Goal: Task Accomplishment & Management: Complete application form

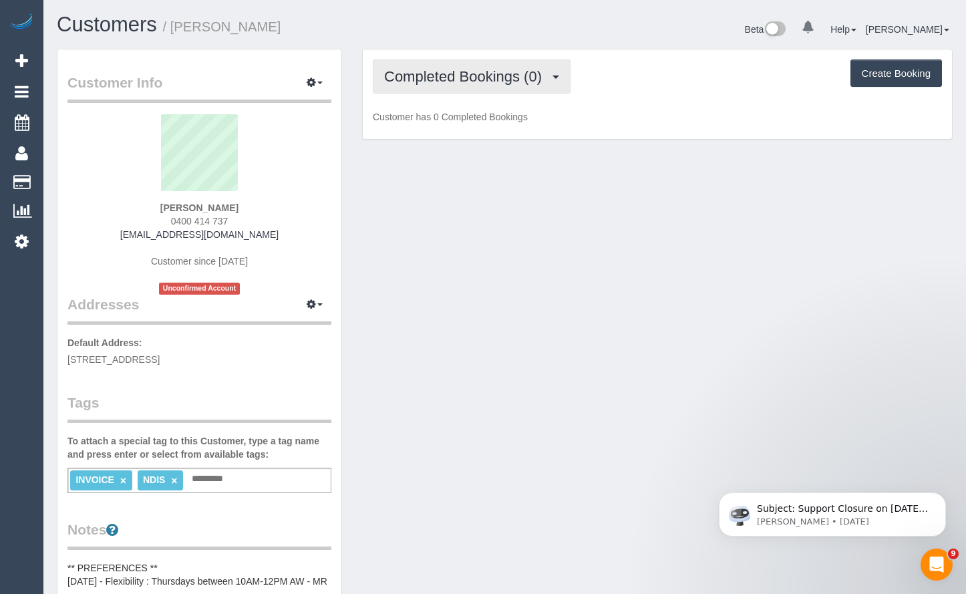
click at [527, 82] on span "Completed Bookings (0)" at bounding box center [466, 76] width 164 height 17
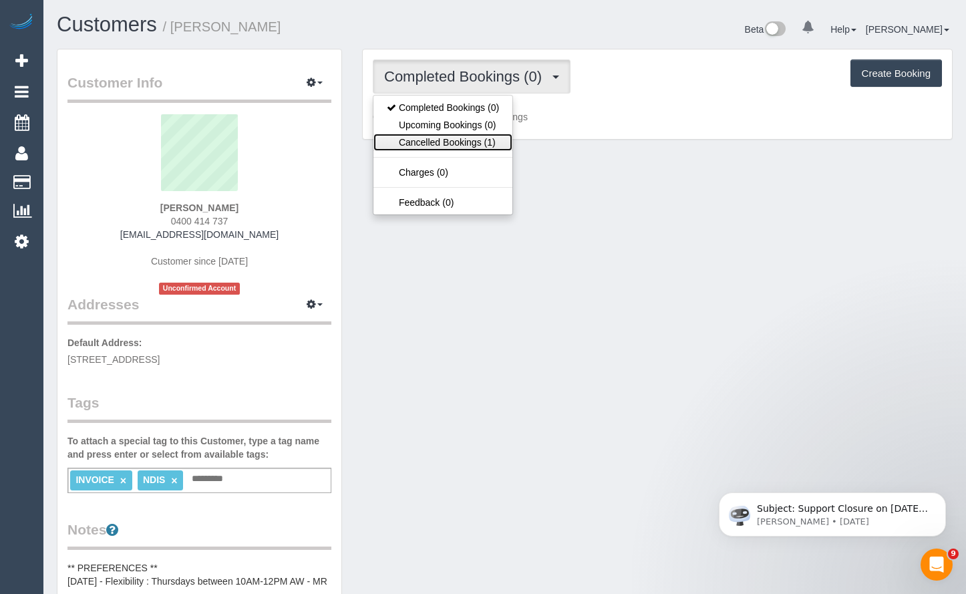
click at [432, 145] on link "Cancelled Bookings (1)" at bounding box center [443, 142] width 139 height 17
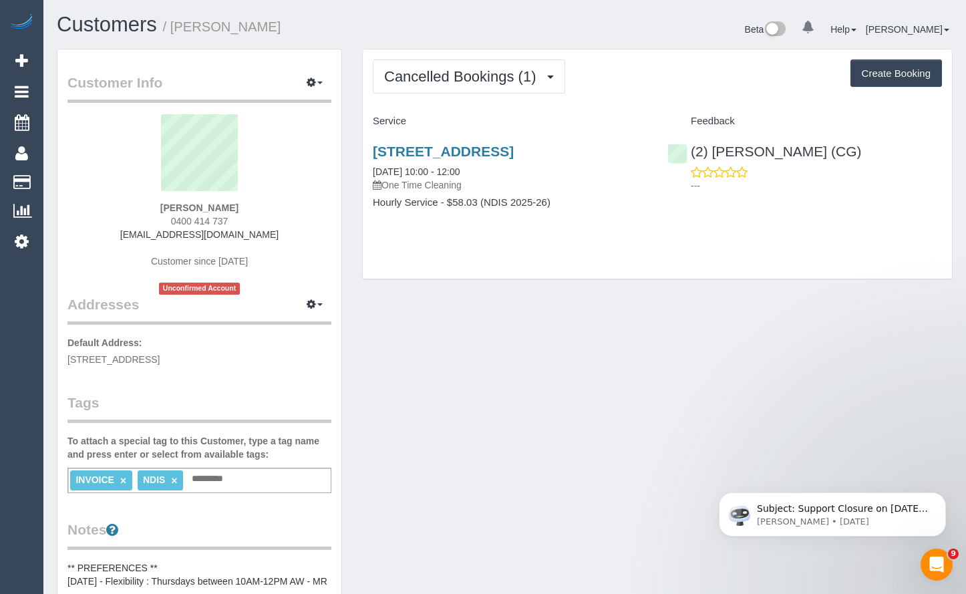
click at [892, 72] on button "Create Booking" at bounding box center [897, 73] width 92 height 28
select select "VIC"
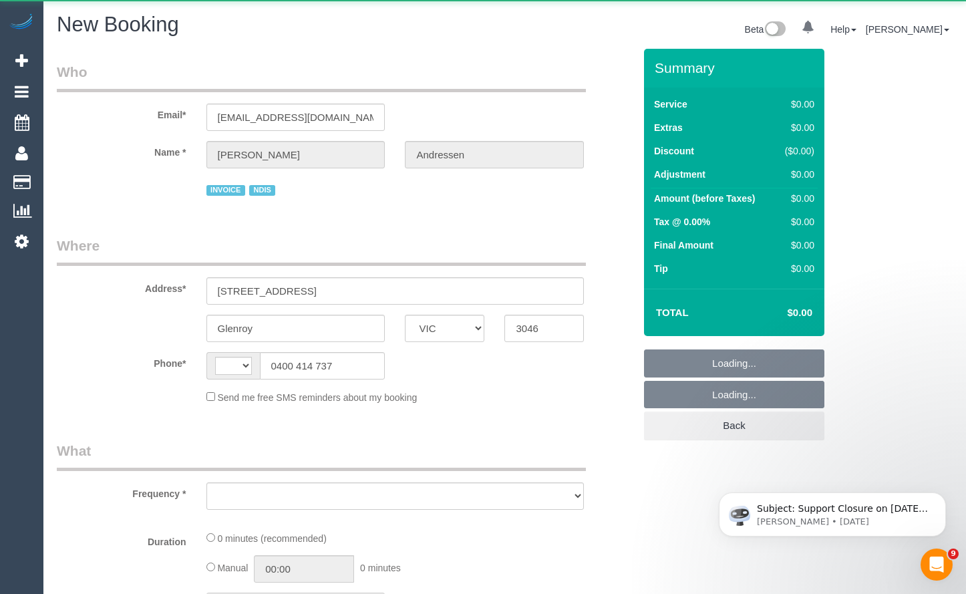
select select "string:AU"
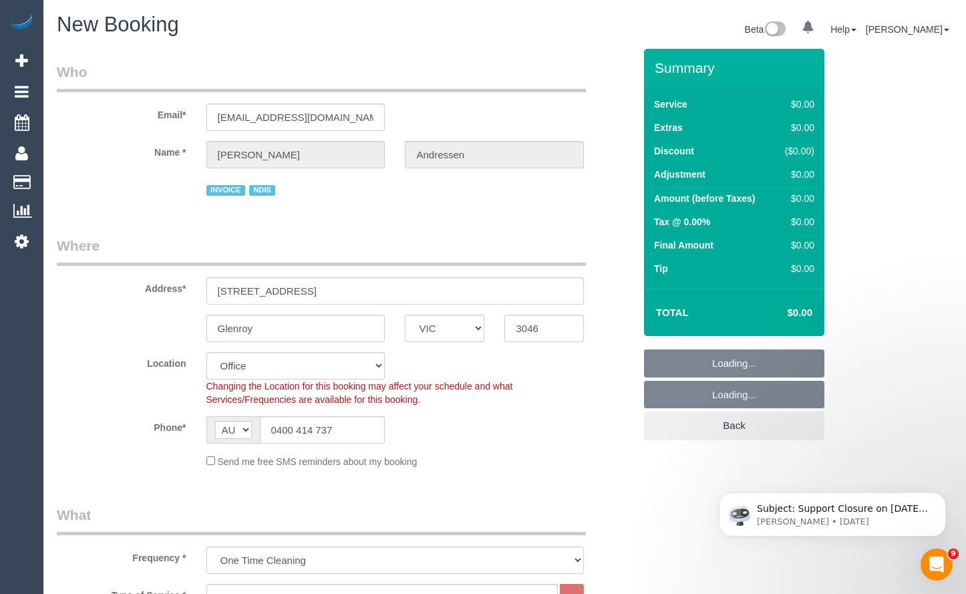
select select "object:2727"
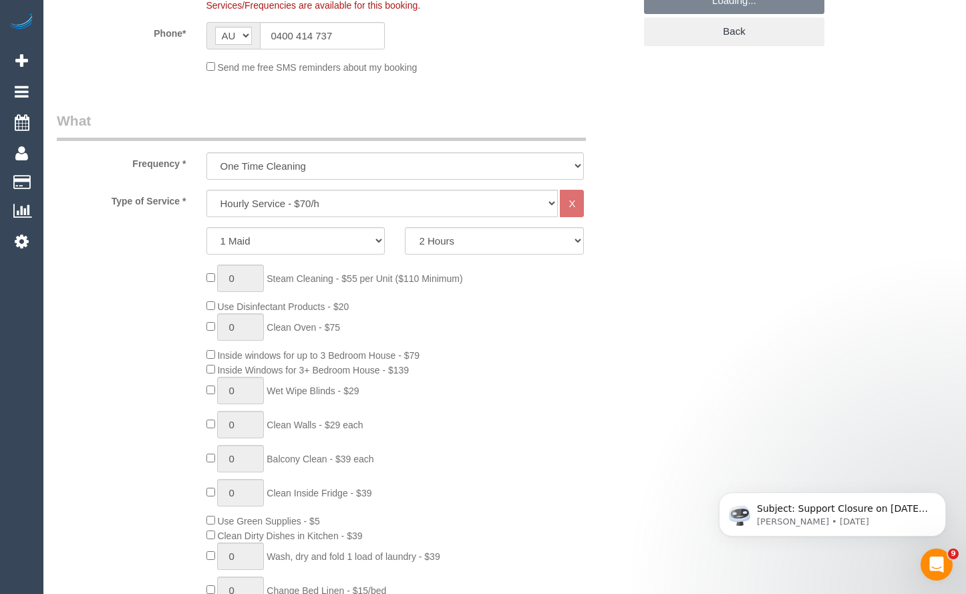
scroll to position [401, 0]
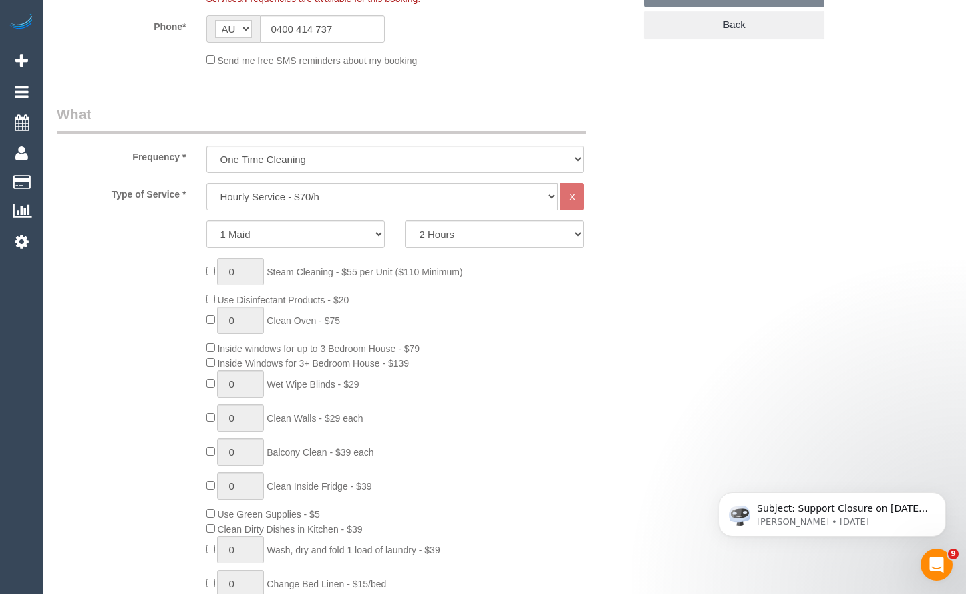
select select "61"
select select "object:2732"
click at [400, 160] on select "One Time Cleaning Weekly - 10% Off - 10.00% (0% for the First Booking) Fortnigh…" at bounding box center [396, 159] width 378 height 27
drag, startPoint x: 541, startPoint y: 364, endPoint x: 536, endPoint y: 354, distance: 12.0
click at [539, 365] on div "0 Steam Cleaning - $55 per Unit ($110 Minimum) Use Disinfectant Products - $20 …" at bounding box center [420, 455] width 448 height 395
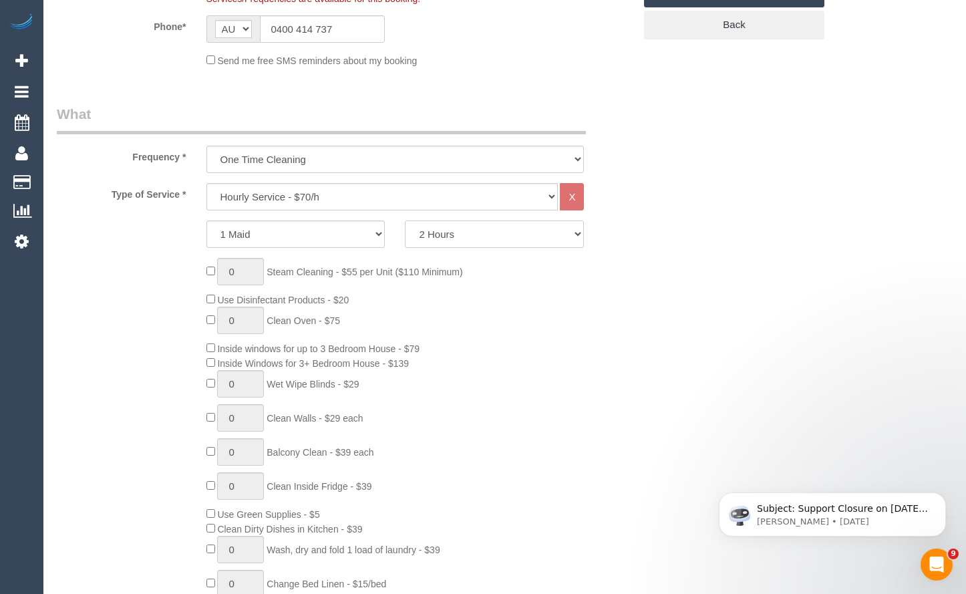
click at [469, 227] on select "2 Hours 2.5 Hours 3 Hours 3.5 Hours 4 Hours 4.5 Hours 5 Hours 5.5 Hours 6 Hours…" at bounding box center [494, 234] width 179 height 27
click at [463, 196] on select "Hourly Service - $70/h Hourly Service - $65/h Hourly Service - $60/h Hourly Ser…" at bounding box center [383, 196] width 352 height 27
select select "275"
click at [207, 183] on select "Hourly Service - $70/h Hourly Service - $65/h Hourly Service - $60/h Hourly Ser…" at bounding box center [383, 196] width 352 height 27
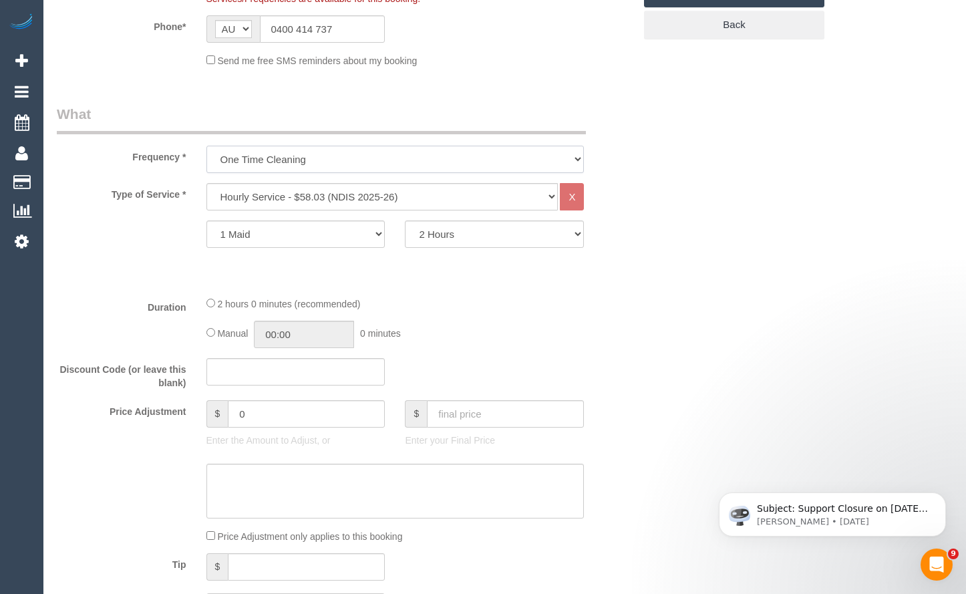
click at [404, 146] on select "One Time Cleaning Weekly - 10% Off - 10.00% (0% for the First Booking) Fortnigh…" at bounding box center [396, 159] width 378 height 27
select select "object:2733"
click at [207, 146] on select "One Time Cleaning Weekly - 10% Off - 10.00% (0% for the First Booking) Fortnigh…" at bounding box center [396, 159] width 378 height 27
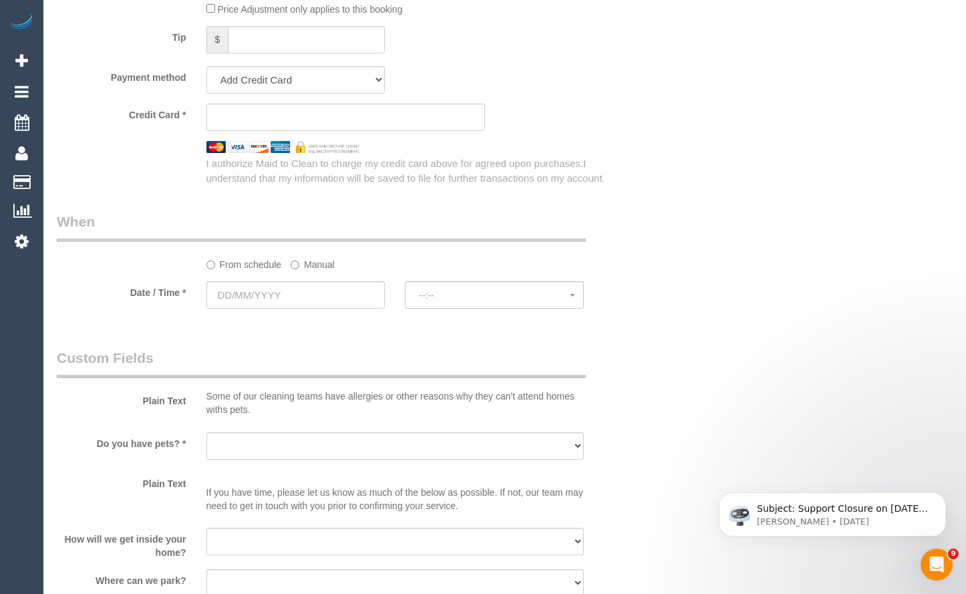
scroll to position [869, 0]
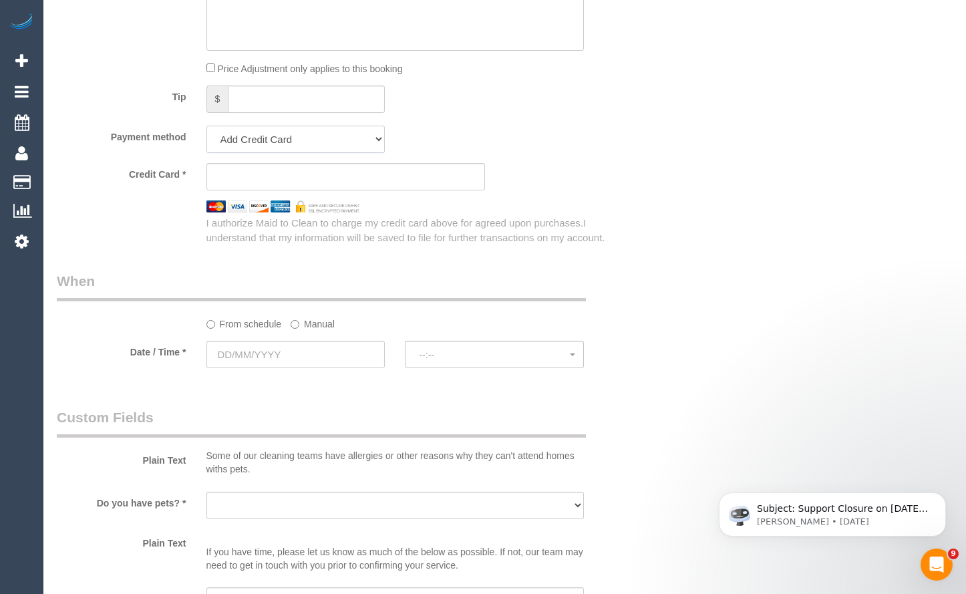
click at [301, 152] on select "Add Credit Card Cash Check Paypal" at bounding box center [296, 139] width 179 height 27
select select "string:check"
click at [207, 126] on select "Add Credit Card Cash Check Paypal" at bounding box center [296, 139] width 179 height 27
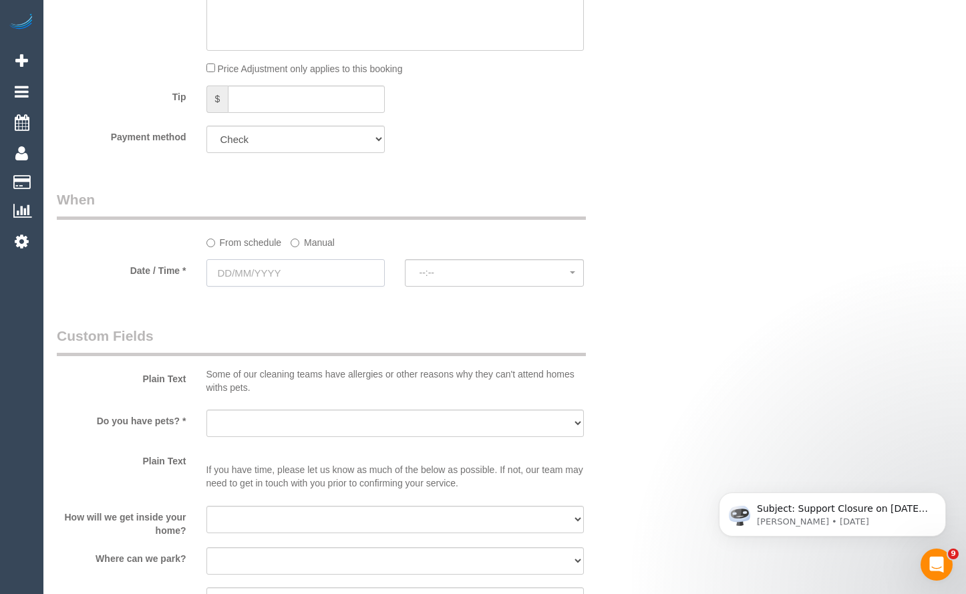
click at [319, 283] on input "text" at bounding box center [296, 272] width 179 height 27
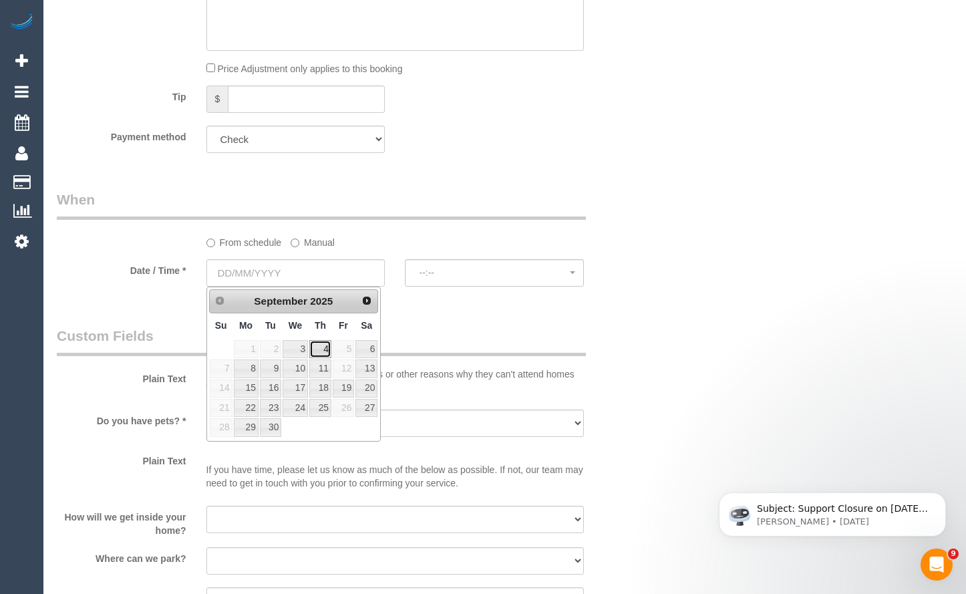
click at [325, 350] on link "4" at bounding box center [320, 349] width 22 height 18
type input "04/09/2025"
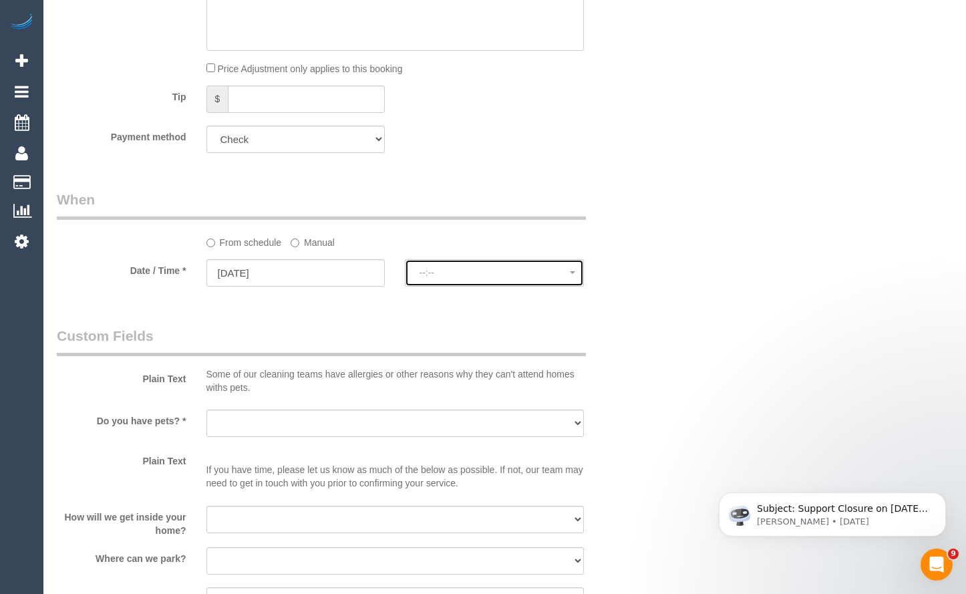
click at [497, 278] on span "--:--" at bounding box center [494, 272] width 151 height 11
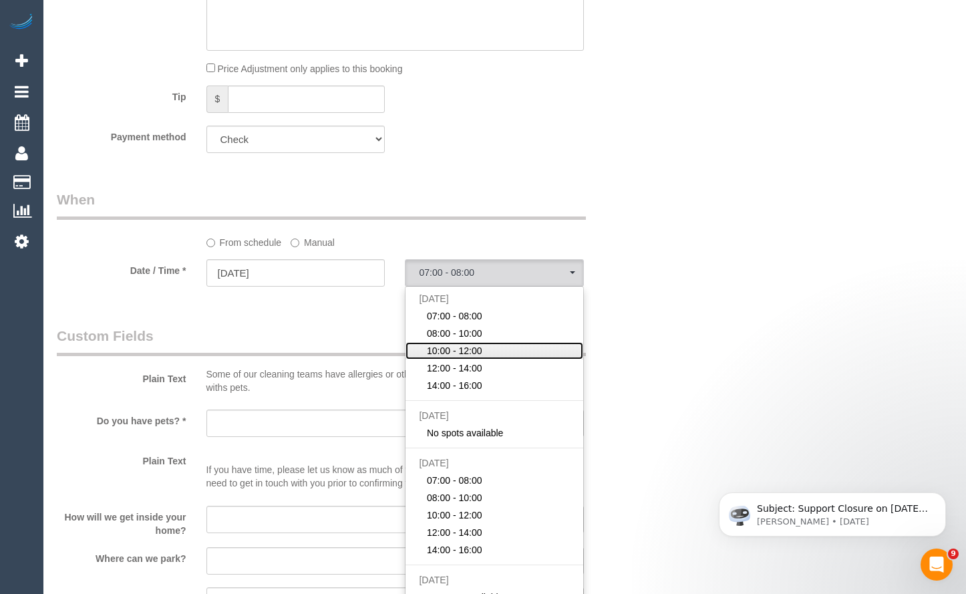
click at [503, 352] on link "10:00 - 12:00" at bounding box center [495, 350] width 178 height 17
select select "spot3"
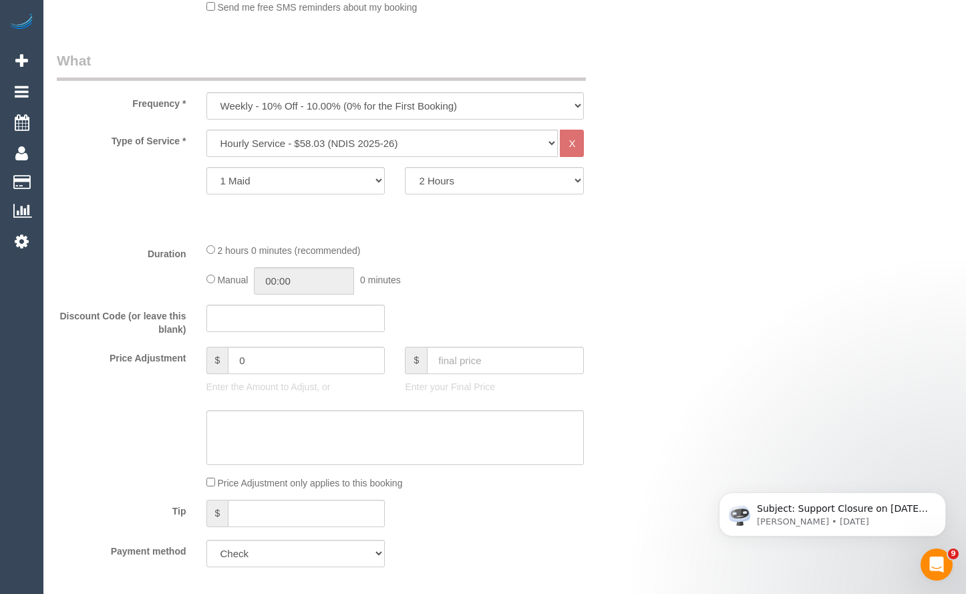
scroll to position [401, 0]
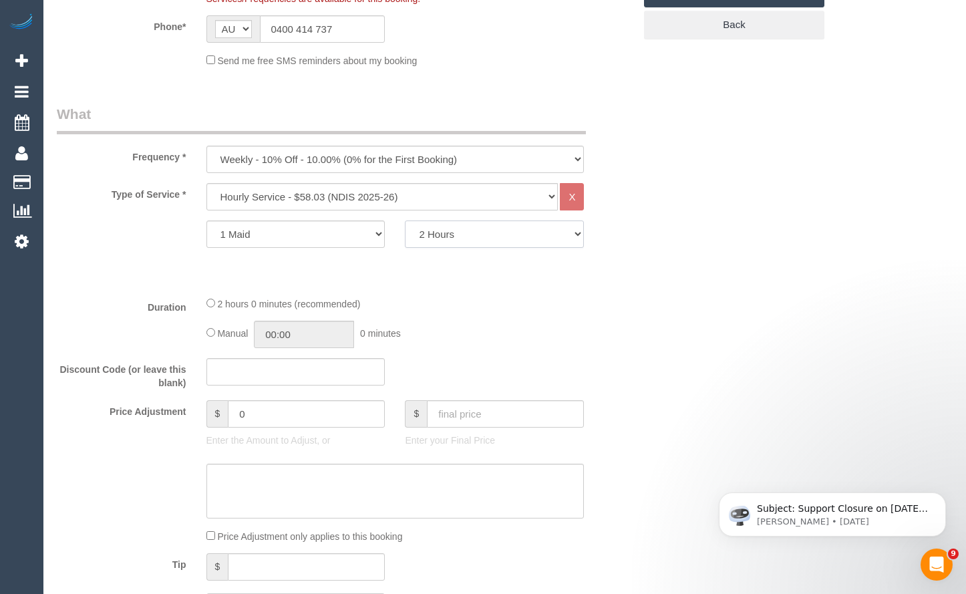
click at [515, 241] on select "2 Hours 2.5 Hours 3 Hours 3.5 Hours 4 Hours 4.5 Hours 5 Hours 5.5 Hours 6 Hours…" at bounding box center [494, 234] width 179 height 27
select select "180"
click at [405, 221] on select "2 Hours 2.5 Hours 3 Hours 3.5 Hours 4 Hours 4.5 Hours 5 Hours 5.5 Hours 6 Hours…" at bounding box center [494, 234] width 179 height 27
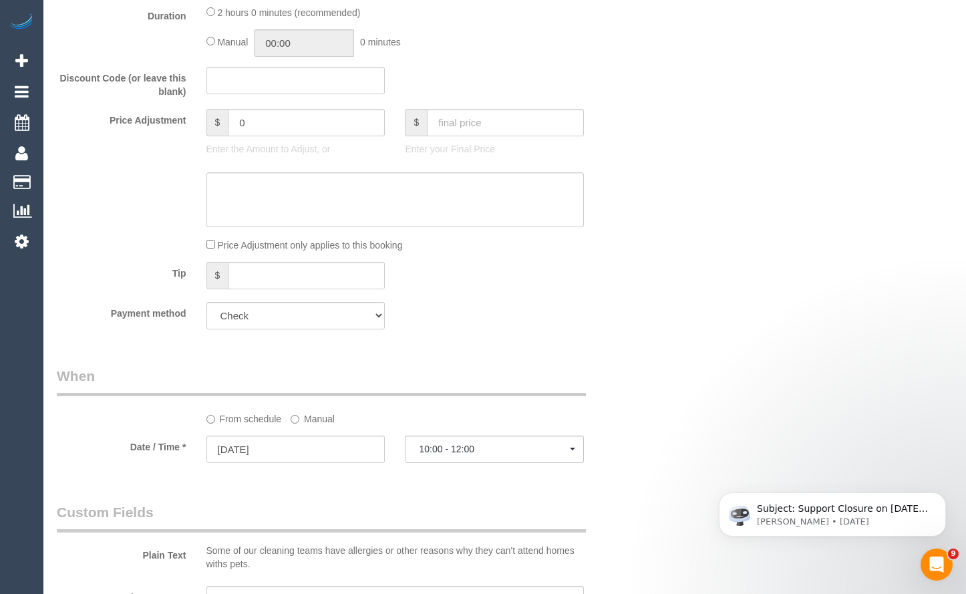
scroll to position [802, 0]
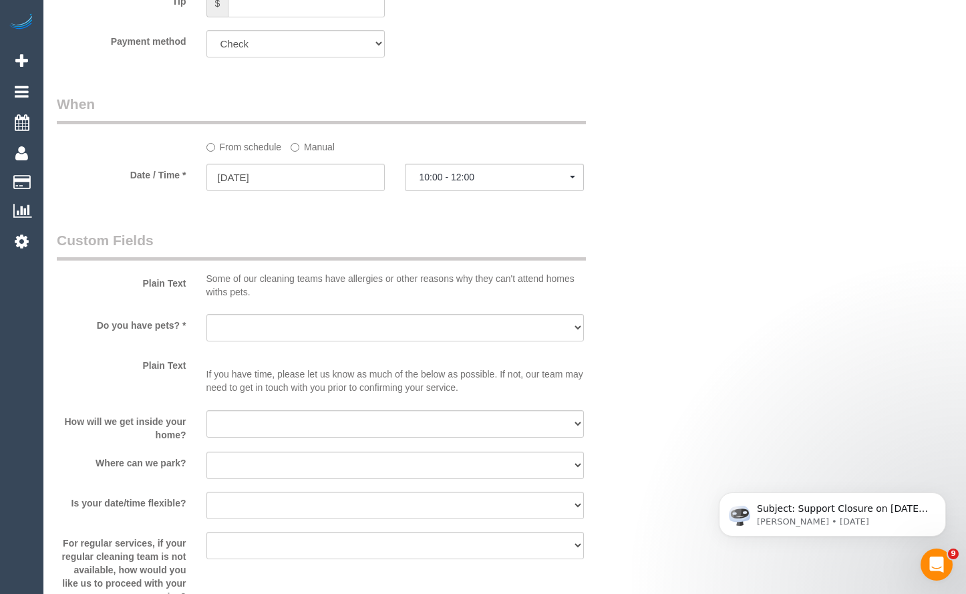
select select "spot20"
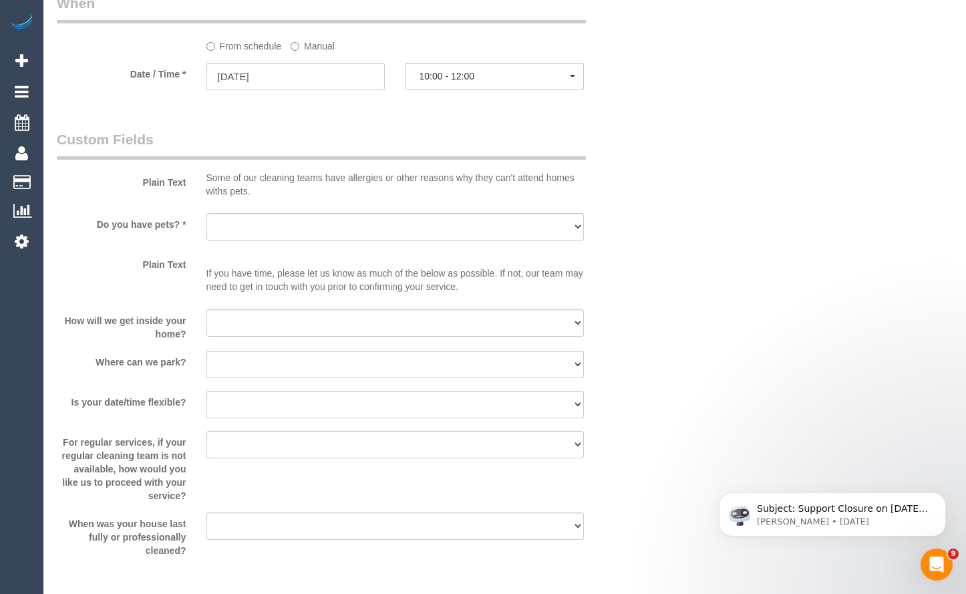
scroll to position [1069, 0]
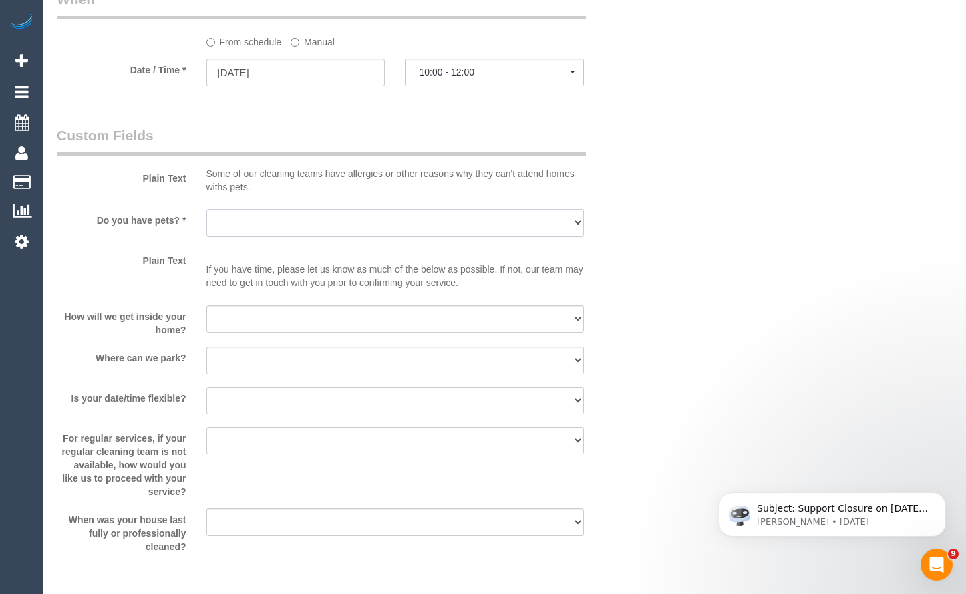
drag, startPoint x: 366, startPoint y: 224, endPoint x: 364, endPoint y: 235, distance: 11.0
click at [366, 224] on select "Yes - Cats Yes - Dogs No pets Yes - Dogs and Cats Yes - Other" at bounding box center [396, 222] width 378 height 27
select select "number:29"
click at [207, 209] on select "Yes - Cats Yes - Dogs No pets Yes - Dogs and Cats Yes - Other" at bounding box center [396, 222] width 378 height 27
drag, startPoint x: 376, startPoint y: 318, endPoint x: 378, endPoint y: 332, distance: 14.1
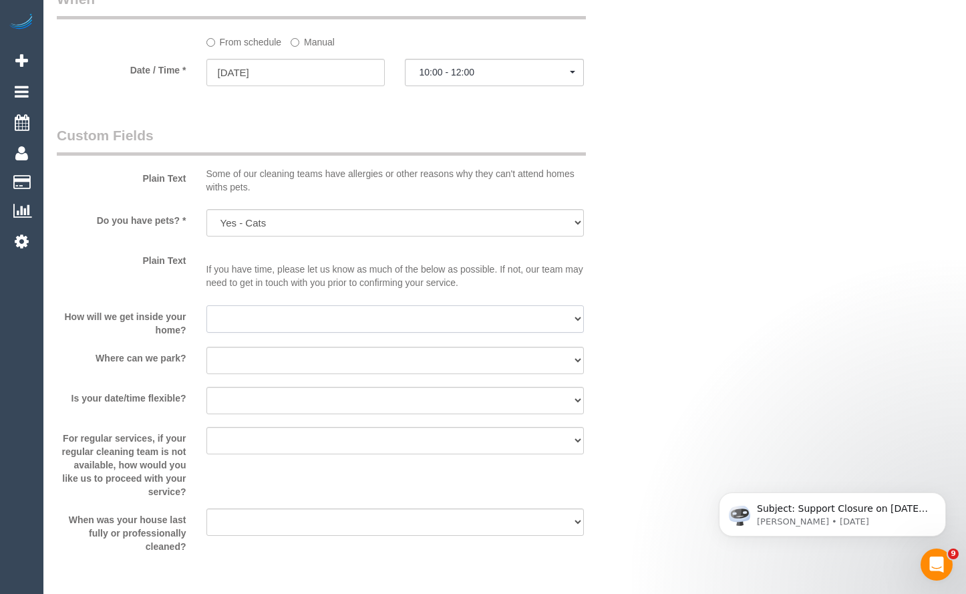
click at [376, 321] on select "I will be home Key will be left (please provide details below) Lock box/Access …" at bounding box center [396, 318] width 378 height 27
select select "number:14"
click at [207, 305] on select "I will be home Key will be left (please provide details below) Lock box/Access …" at bounding box center [396, 318] width 378 height 27
click at [372, 350] on select "I will provide parking on-site Free street parking Paid street parking (cost wi…" at bounding box center [396, 360] width 378 height 27
select select "number:18"
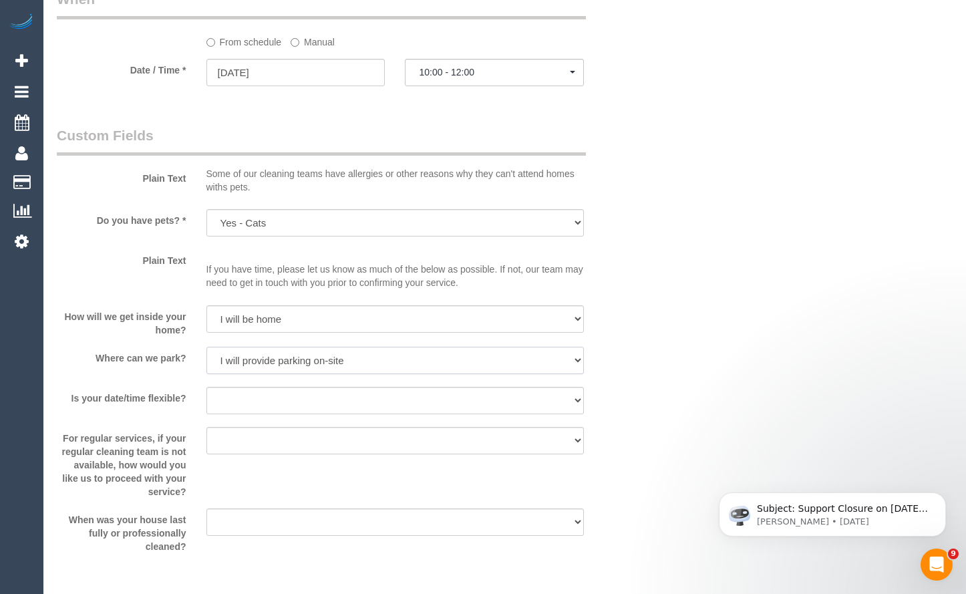
click at [207, 347] on select "I will provide parking on-site Free street parking Paid street parking (cost wi…" at bounding box center [396, 360] width 378 height 27
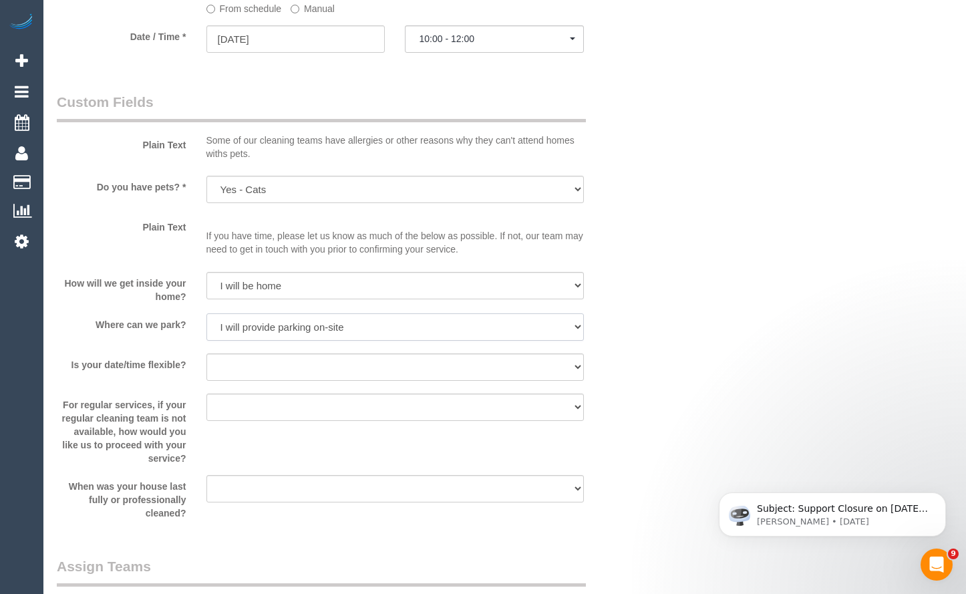
scroll to position [1203, 0]
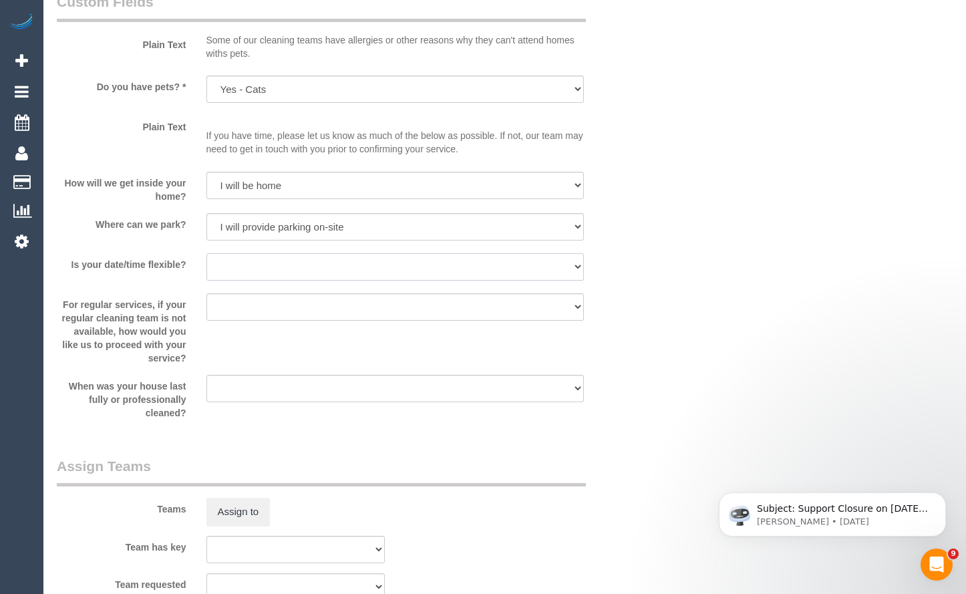
drag, startPoint x: 414, startPoint y: 274, endPoint x: 422, endPoint y: 280, distance: 10.0
click at [414, 274] on select "Yes - date and time Yes - date but not time Yes - time but not date No - No fle…" at bounding box center [396, 266] width 378 height 27
click at [358, 281] on div at bounding box center [396, 282] width 378 height 3
click at [372, 272] on select "Yes - date and time Yes - date but not time Yes - time but not date No - No fle…" at bounding box center [396, 266] width 378 height 27
select select "number:25"
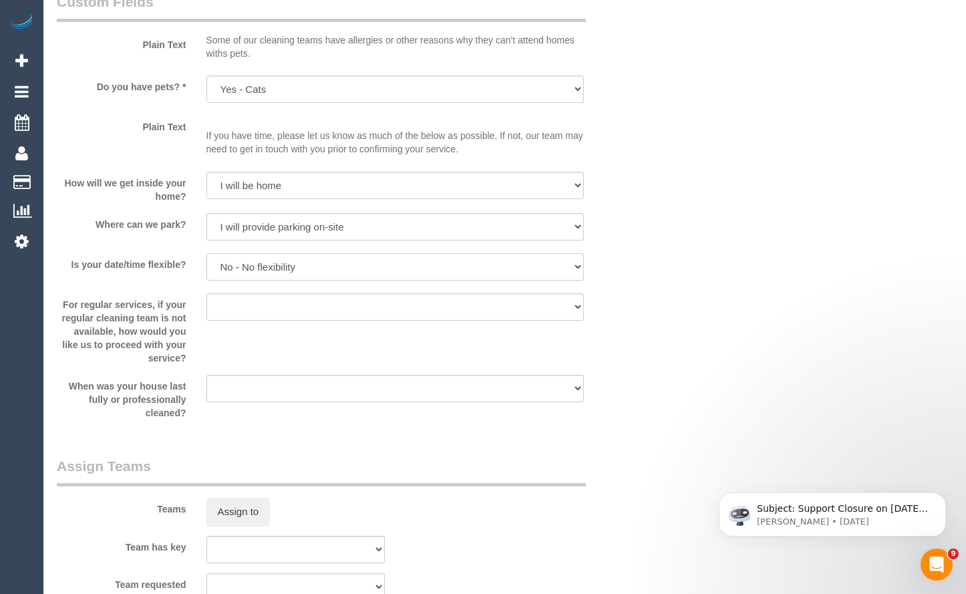
click at [207, 253] on select "Yes - date and time Yes - date but not time Yes - time but not date No - No fle…" at bounding box center [396, 266] width 378 height 27
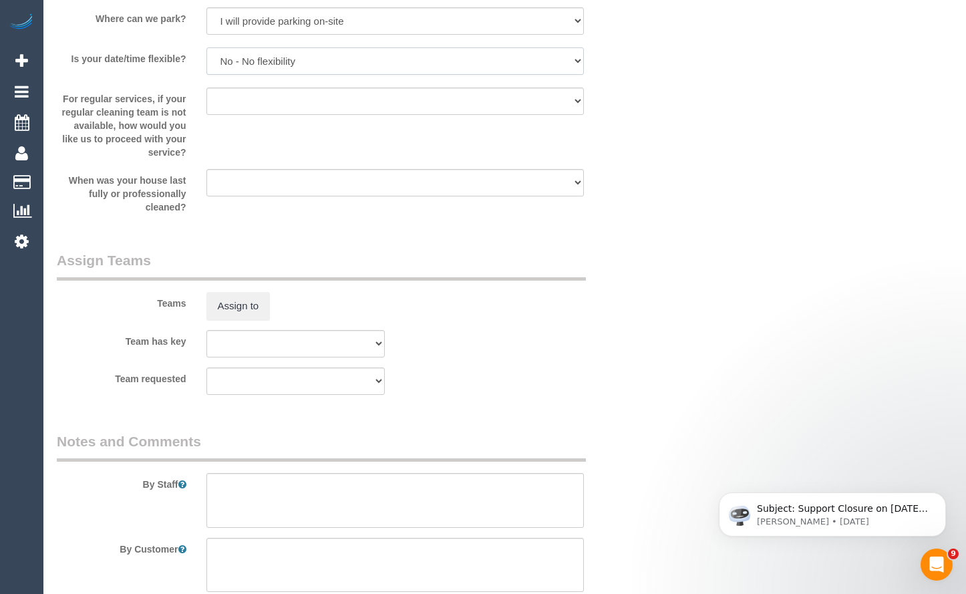
scroll to position [1403, 0]
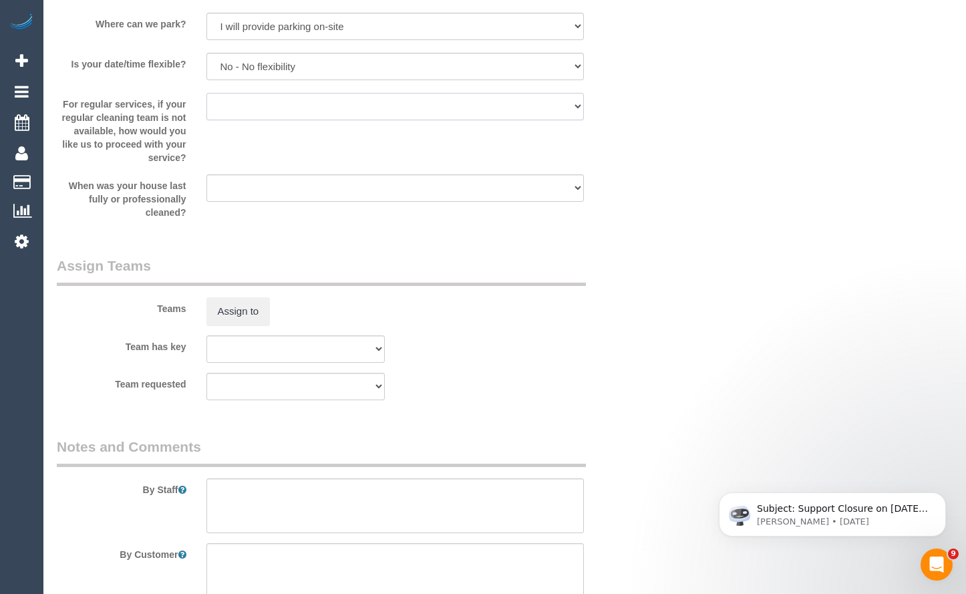
click at [400, 112] on select "Arrange a cleaner to cover and do not bother you Arrange a cleaner to cover and…" at bounding box center [396, 106] width 378 height 27
select select "number:33"
click at [207, 93] on select "Arrange a cleaner to cover and do not bother you Arrange a cleaner to cover and…" at bounding box center [396, 106] width 378 height 27
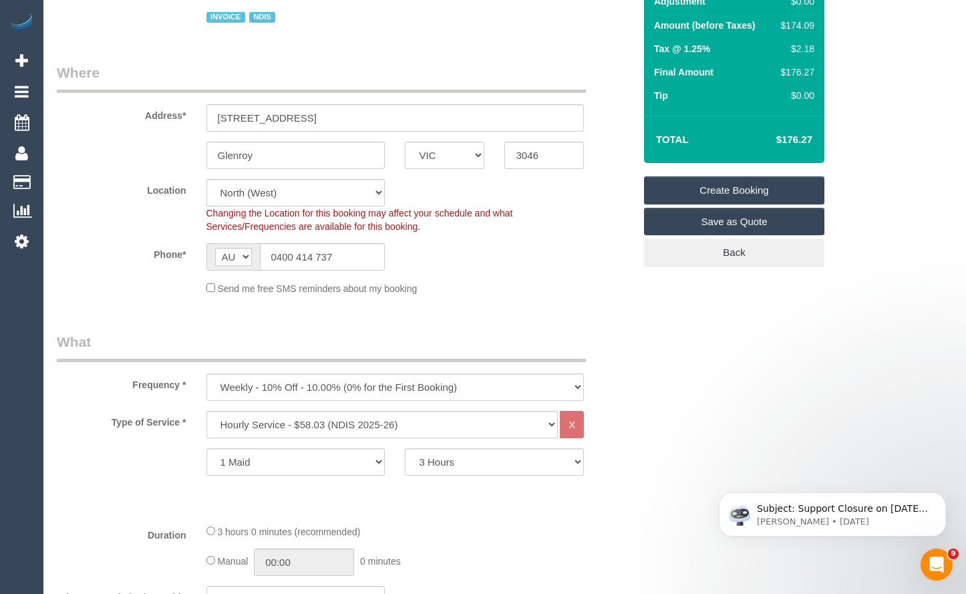
scroll to position [0, 0]
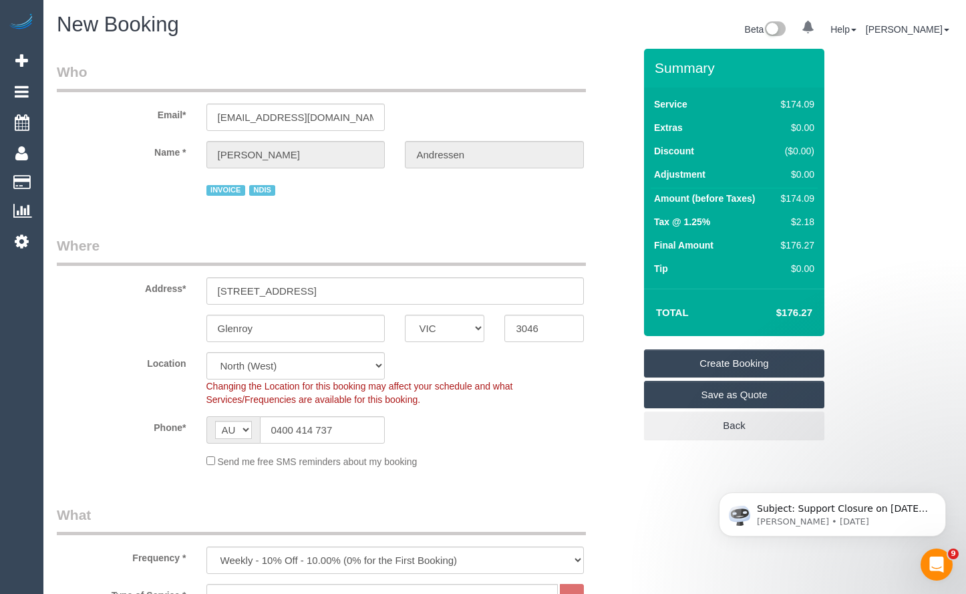
drag, startPoint x: 692, startPoint y: 366, endPoint x: 478, endPoint y: 249, distance: 243.4
click at [692, 366] on link "Create Booking" at bounding box center [734, 364] width 180 height 28
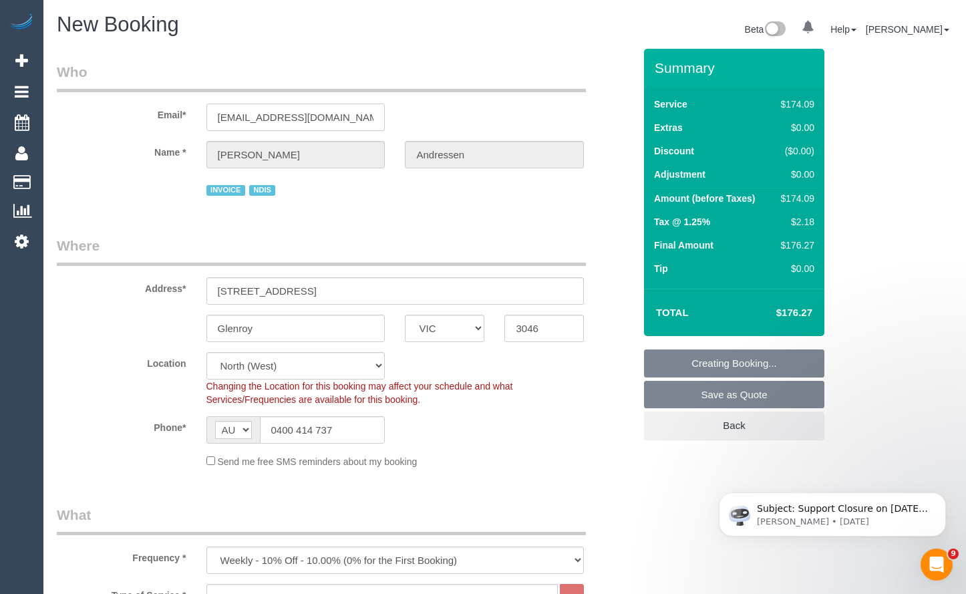
drag, startPoint x: 343, startPoint y: 110, endPoint x: 180, endPoint y: 118, distance: 162.6
click at [180, 118] on div "Email* lynandressen@gmail.com" at bounding box center [345, 96] width 597 height 69
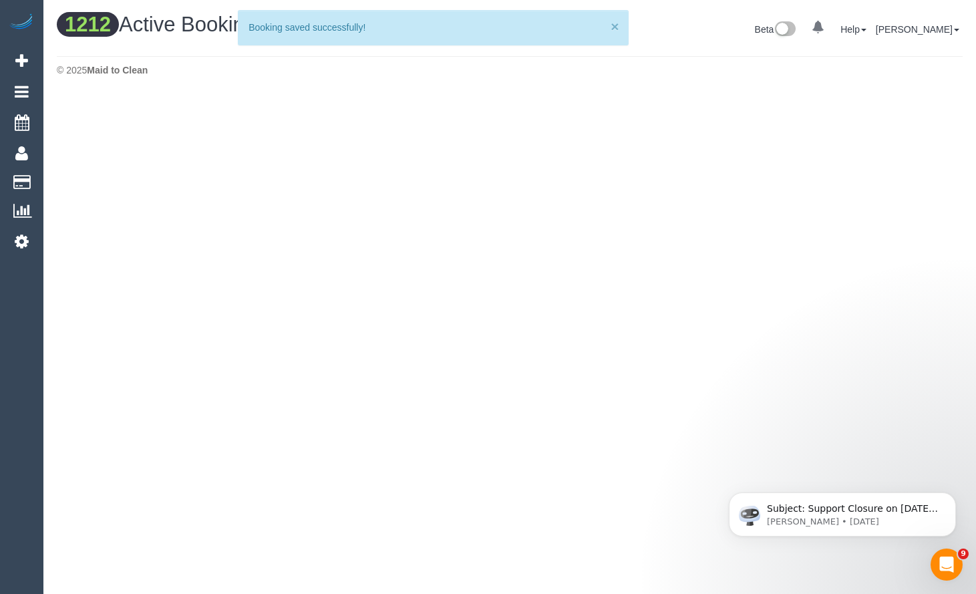
click at [615, 29] on button "×" at bounding box center [615, 26] width 8 height 14
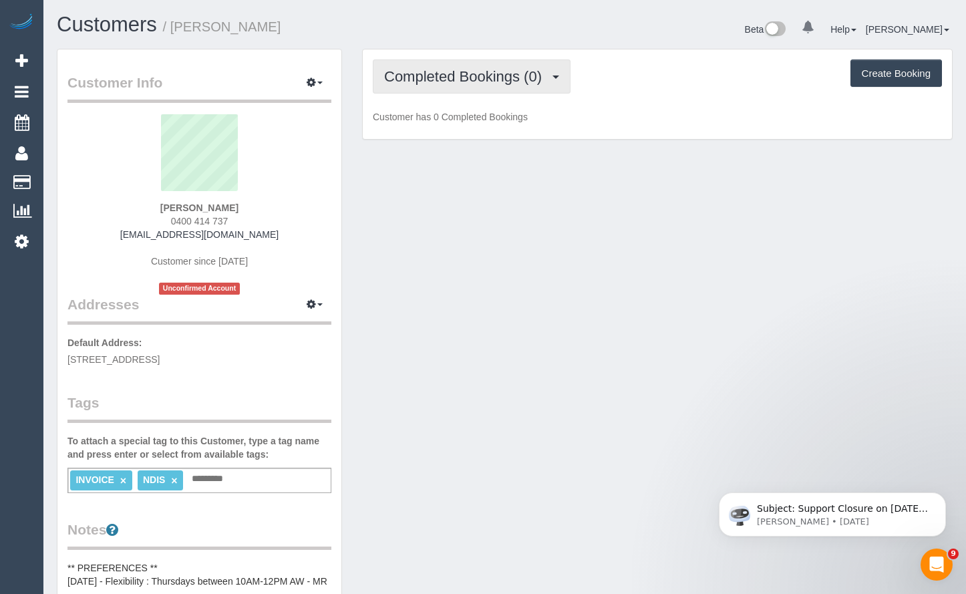
click at [491, 69] on span "Completed Bookings (0)" at bounding box center [466, 76] width 164 height 17
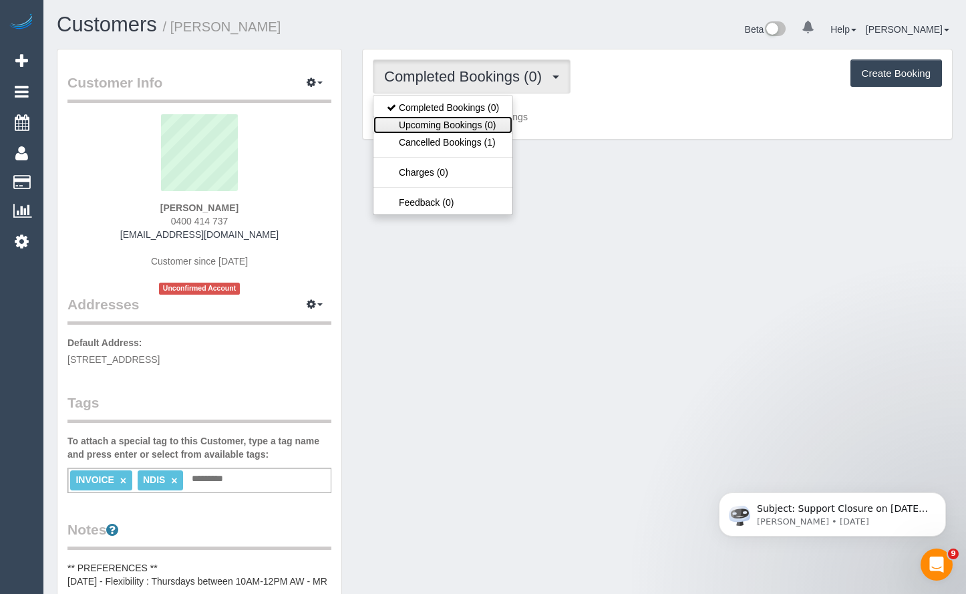
click at [477, 121] on link "Upcoming Bookings (0)" at bounding box center [443, 124] width 139 height 17
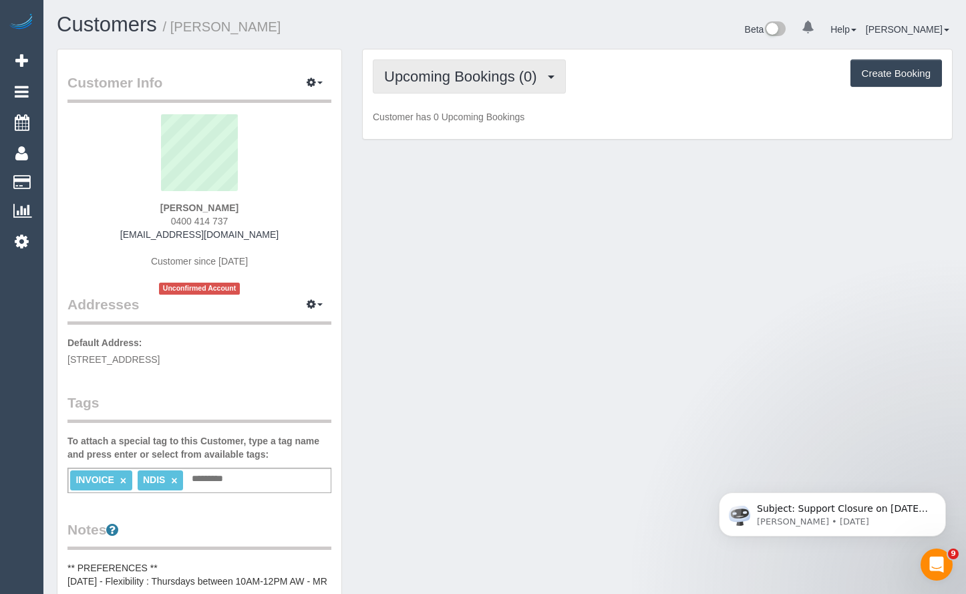
click at [491, 80] on span "Upcoming Bookings (0)" at bounding box center [464, 76] width 160 height 17
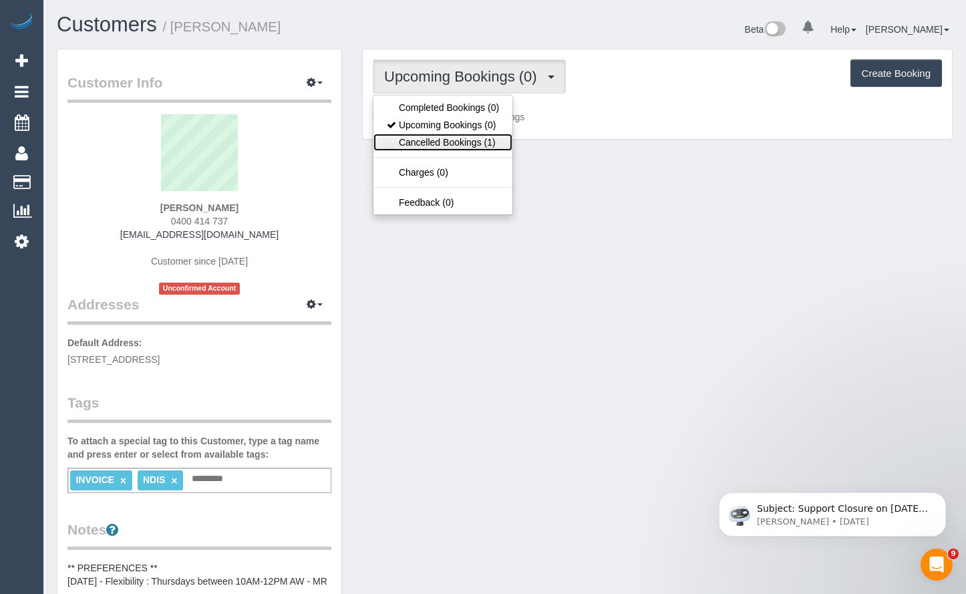
click at [491, 144] on link "Cancelled Bookings (1)" at bounding box center [443, 142] width 139 height 17
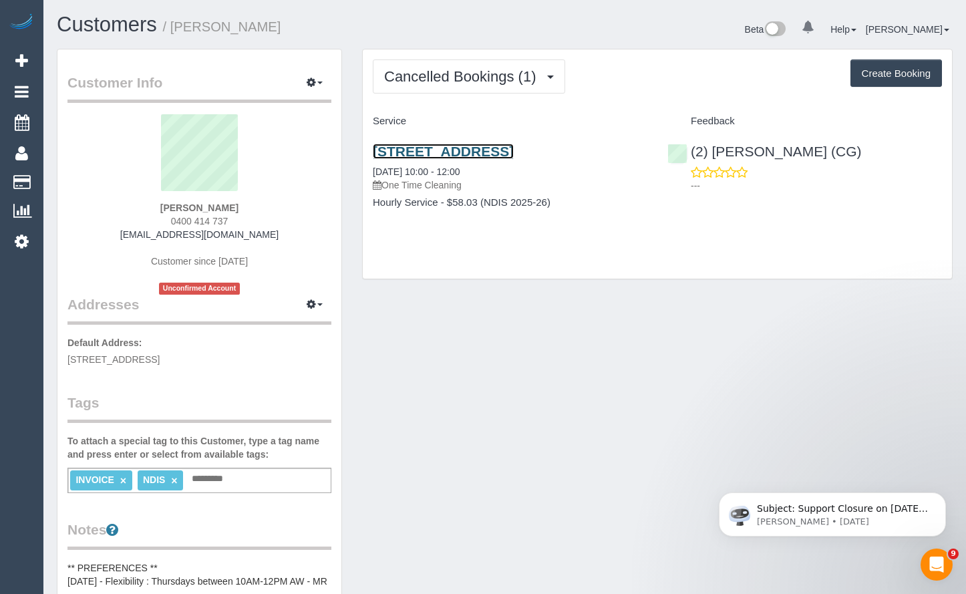
click at [499, 146] on link "Unit 3, 28 View St, Glenroy, VIC 3046" at bounding box center [443, 151] width 141 height 15
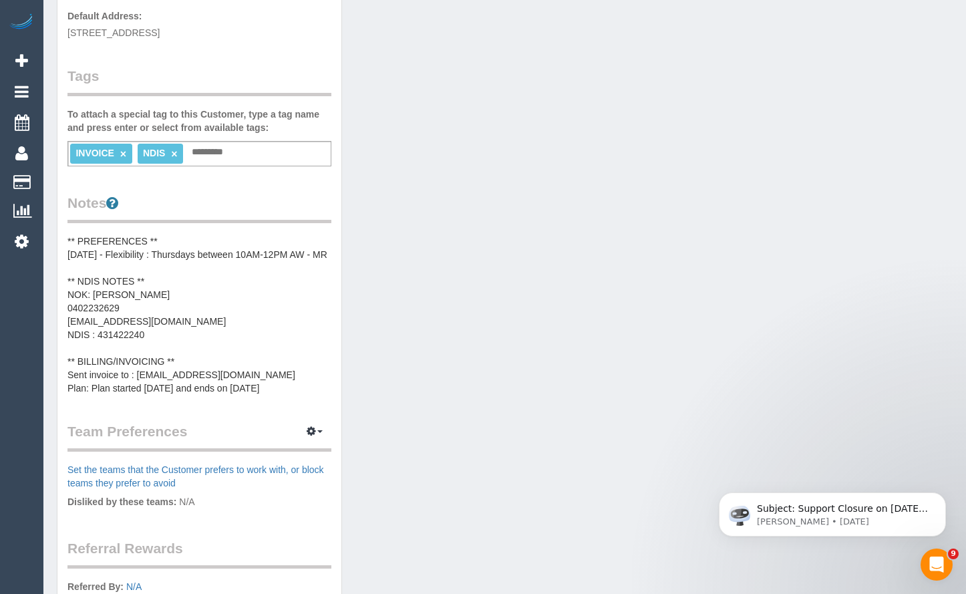
scroll to position [334, 0]
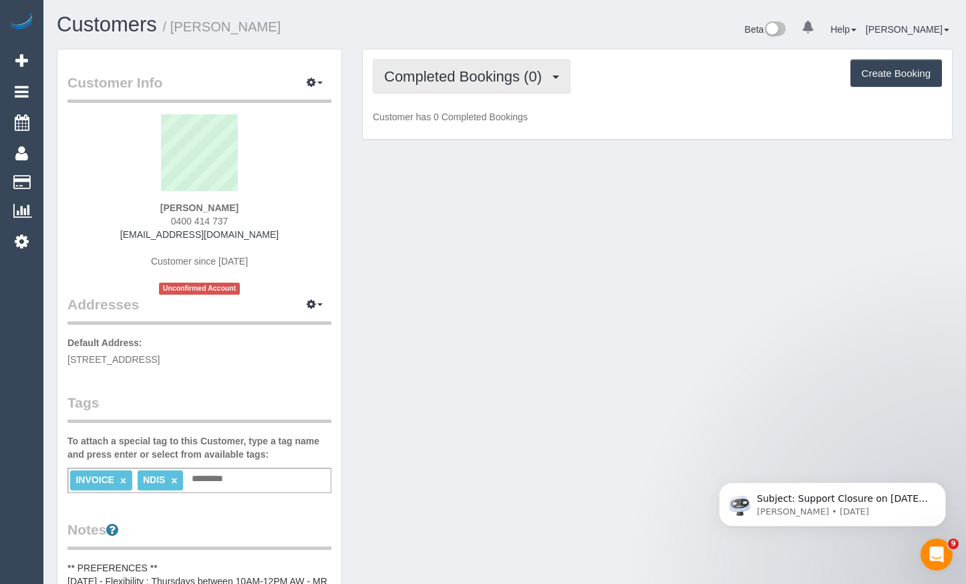
click at [474, 87] on button "Completed Bookings (0)" at bounding box center [472, 76] width 198 height 34
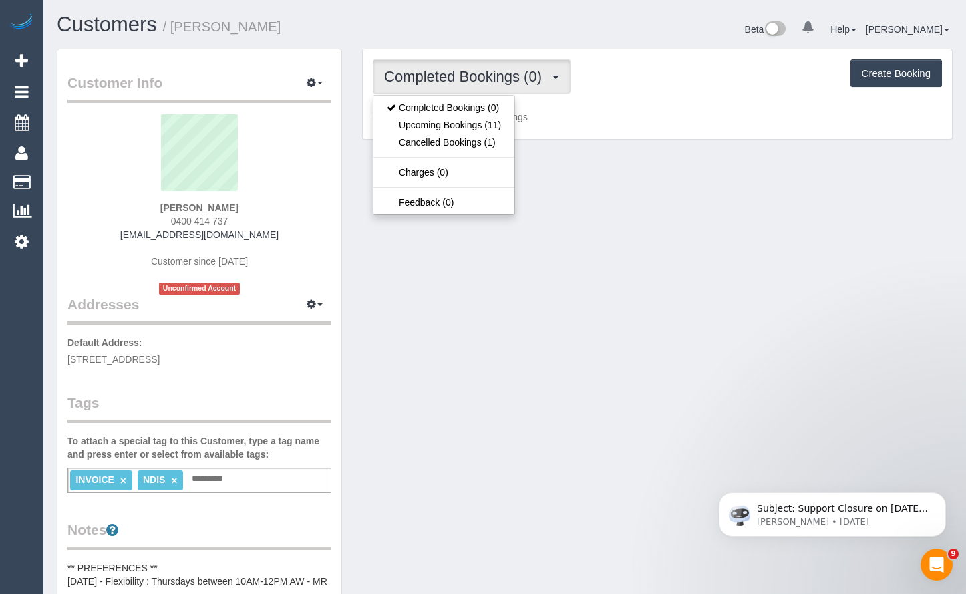
click at [648, 156] on div "Customer Info Edit Contact Info Send Message Email Preferences Special Sales Ta…" at bounding box center [505, 569] width 916 height 1041
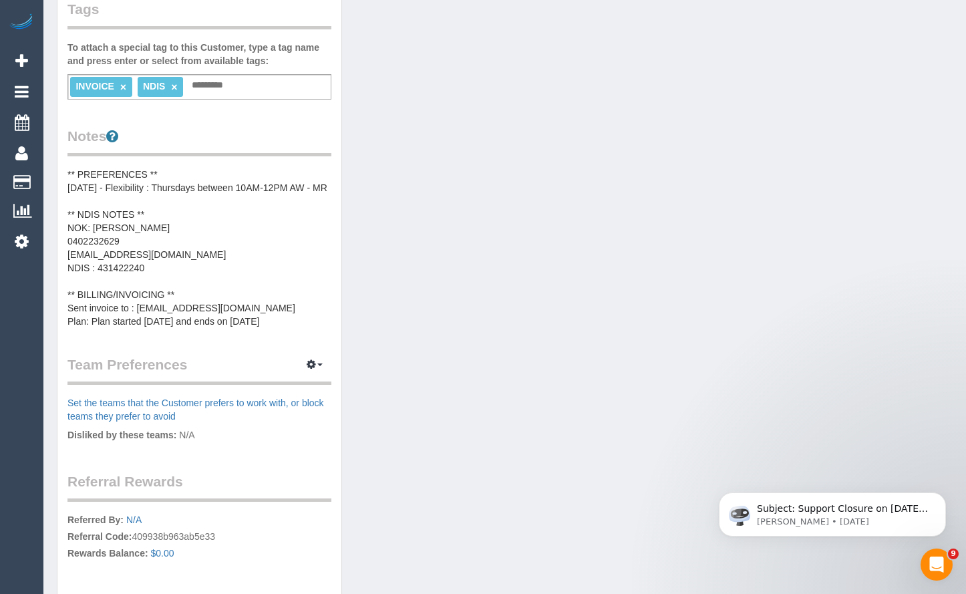
scroll to position [401, 0]
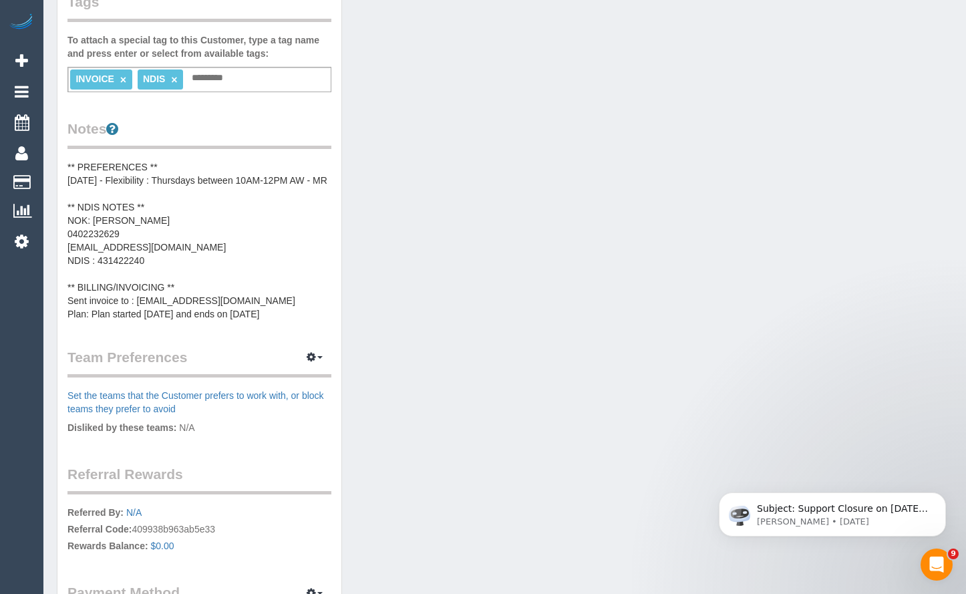
click at [476, 551] on div "Customer Info Edit Contact Info Send Message Email Preferences Special Sales Ta…" at bounding box center [505, 168] width 916 height 1041
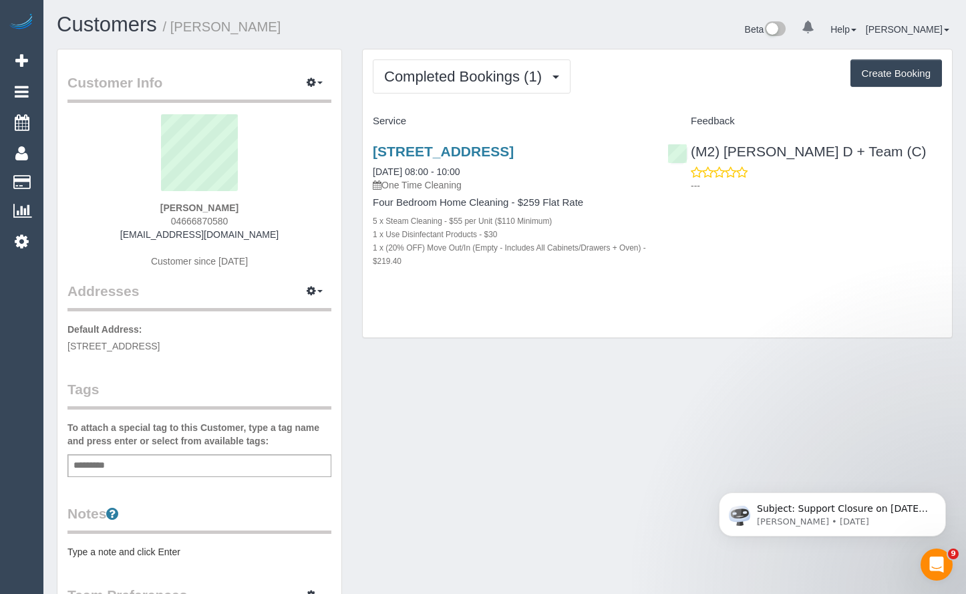
drag, startPoint x: 239, startPoint y: 223, endPoint x: 177, endPoint y: 224, distance: 61.5
click at [176, 225] on div "[PERSON_NAME] 04666870580 [EMAIL_ADDRESS][DOMAIN_NAME] Customer since [DATE]" at bounding box center [199, 197] width 264 height 167
click at [336, 159] on div "Customer Info Edit Contact Info Send Message Email Preferences Special Sales Ta…" at bounding box center [199, 482] width 284 height 867
click at [464, 76] on span "Completed Bookings (1)" at bounding box center [466, 76] width 164 height 17
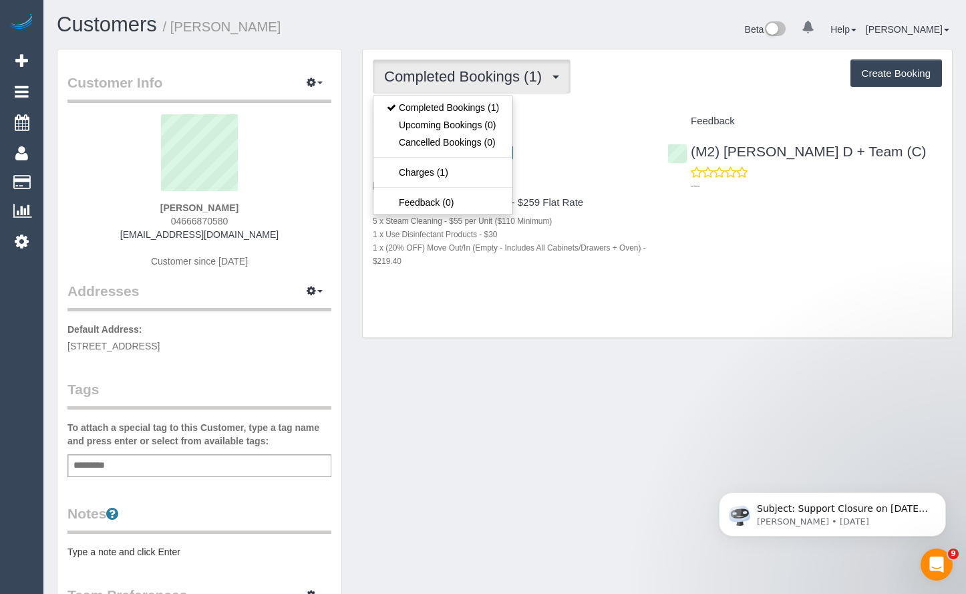
click at [625, 41] on div "Beta 0 Your Notifications You have 0 alerts Help Help Docs Take a Tour Contact …" at bounding box center [734, 30] width 458 height 35
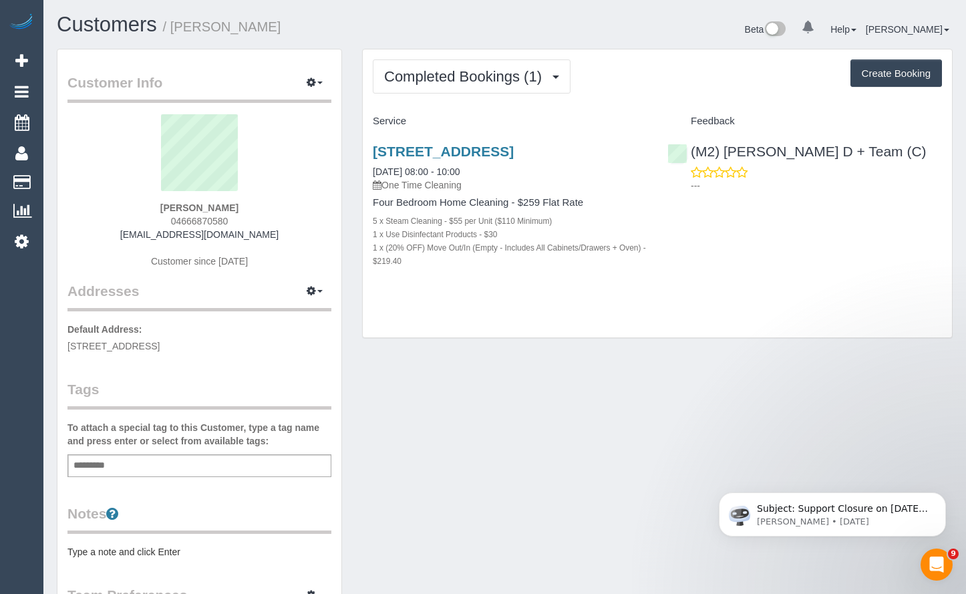
click at [964, 48] on div "Customers / [PERSON_NAME] Beta 0 Your Notifications You have 0 alerts Help Help…" at bounding box center [504, 488] width 923 height 977
click at [573, 541] on div "Customer Info Edit Contact Info Send Message Email Preferences Special Sales Ta…" at bounding box center [505, 490] width 916 height 882
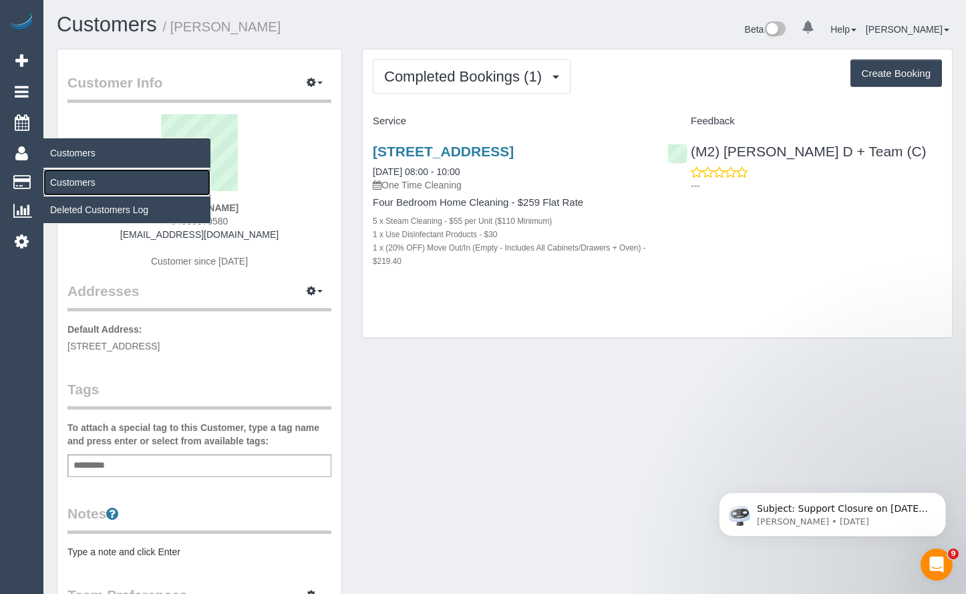
click at [75, 182] on link "Customers" at bounding box center [126, 182] width 167 height 27
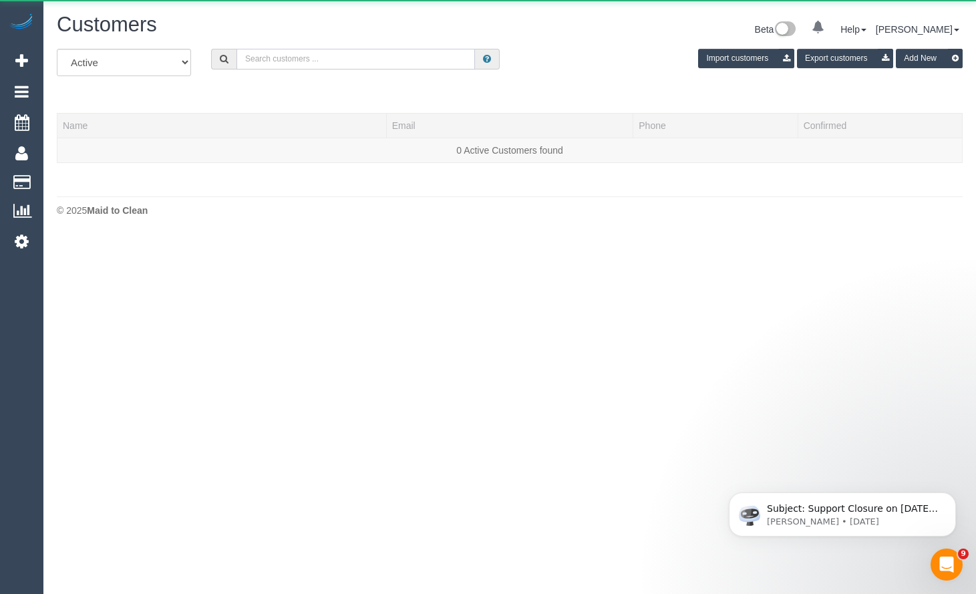
click at [362, 58] on input "text" at bounding box center [356, 59] width 239 height 21
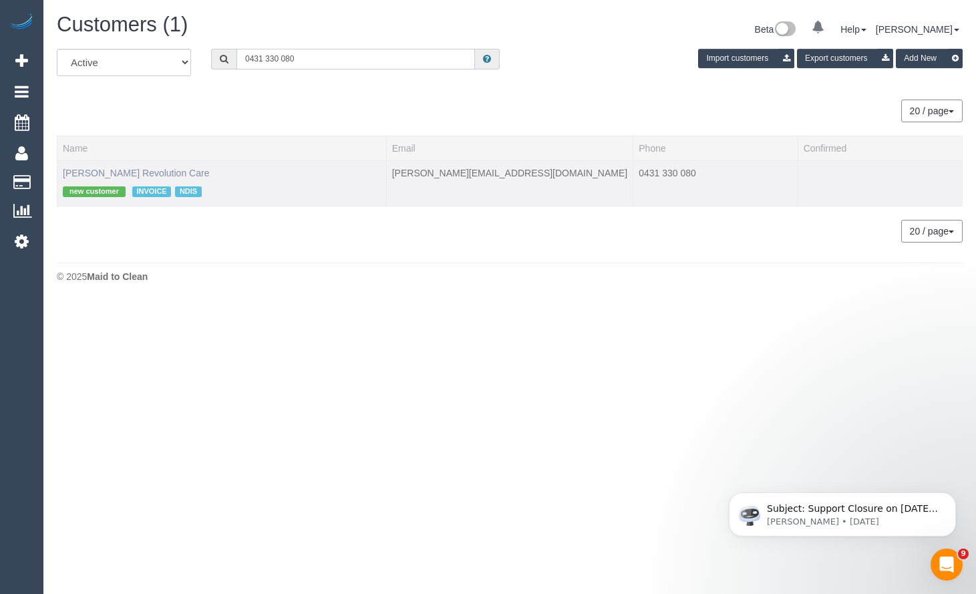
type input "0431 330 080"
click at [154, 168] on link "[PERSON_NAME] Revolution Care" at bounding box center [136, 173] width 146 height 11
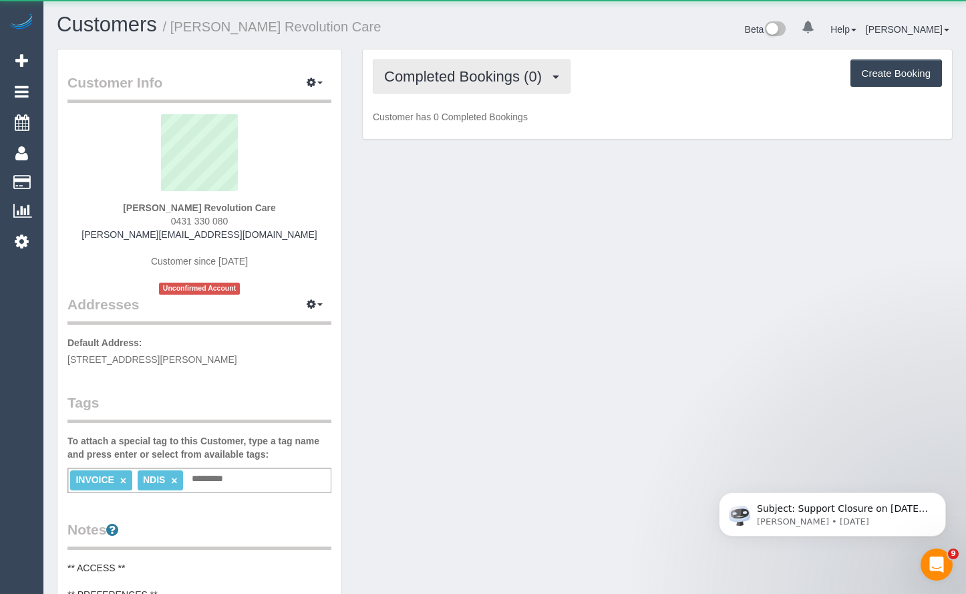
click at [506, 82] on span "Completed Bookings (0)" at bounding box center [466, 76] width 164 height 17
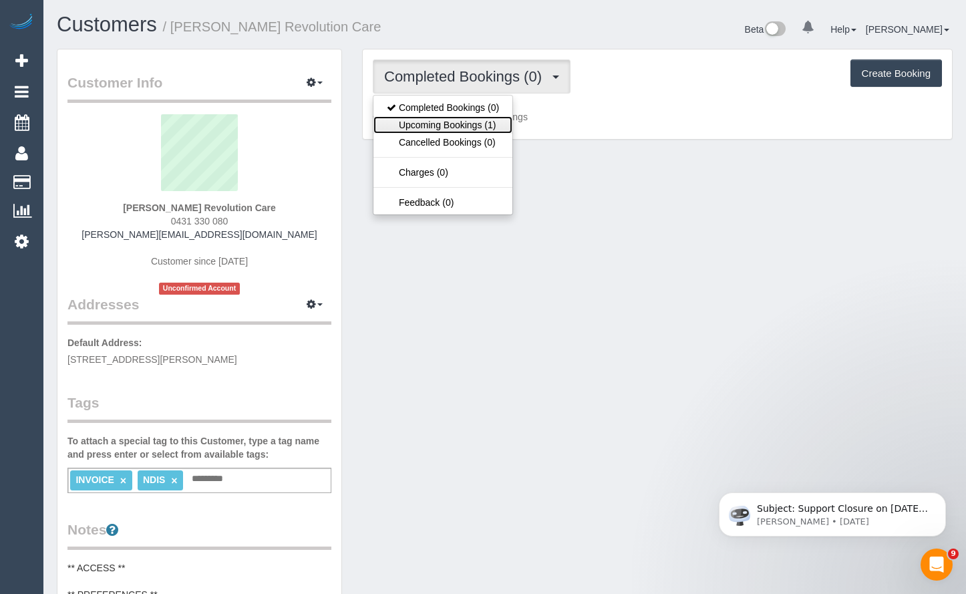
click at [490, 118] on link "Upcoming Bookings (1)" at bounding box center [443, 124] width 139 height 17
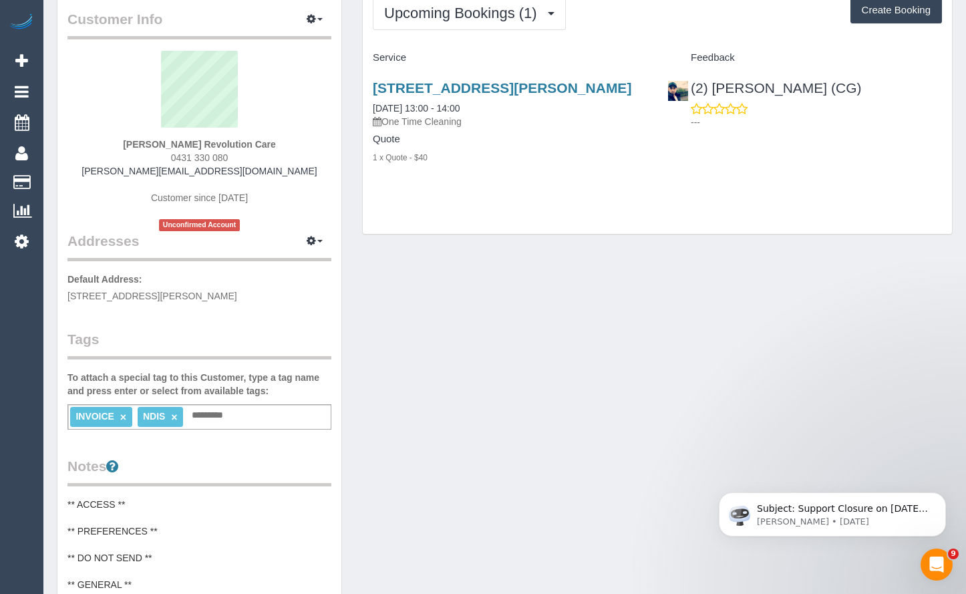
scroll to position [67, 0]
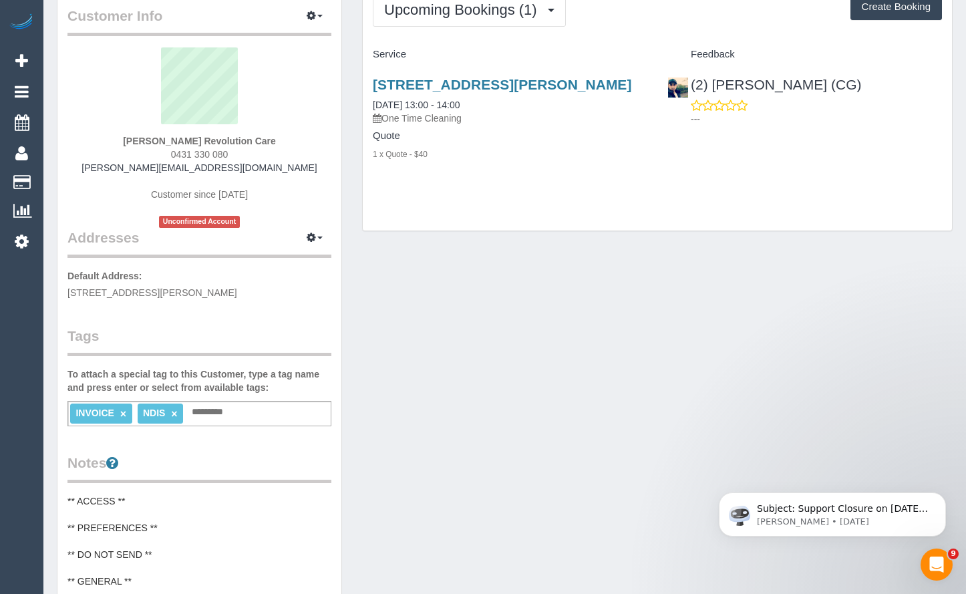
drag, startPoint x: 944, startPoint y: 74, endPoint x: 928, endPoint y: 74, distance: 16.7
click at [944, 74] on div "(2) [PERSON_NAME] (CG) ---" at bounding box center [805, 97] width 295 height 65
click at [518, 86] on link "[STREET_ADDRESS][PERSON_NAME]" at bounding box center [502, 84] width 259 height 15
click at [939, 187] on div "[STREET_ADDRESS][PERSON_NAME] [DATE] 13:00 - 14:00 One Time Cleaning Quote 1 x …" at bounding box center [657, 126] width 589 height 122
click at [444, 552] on div "Customer Info Edit Contact Info Send Message Email Preferences Special Sales Ta…" at bounding box center [505, 502] width 916 height 1041
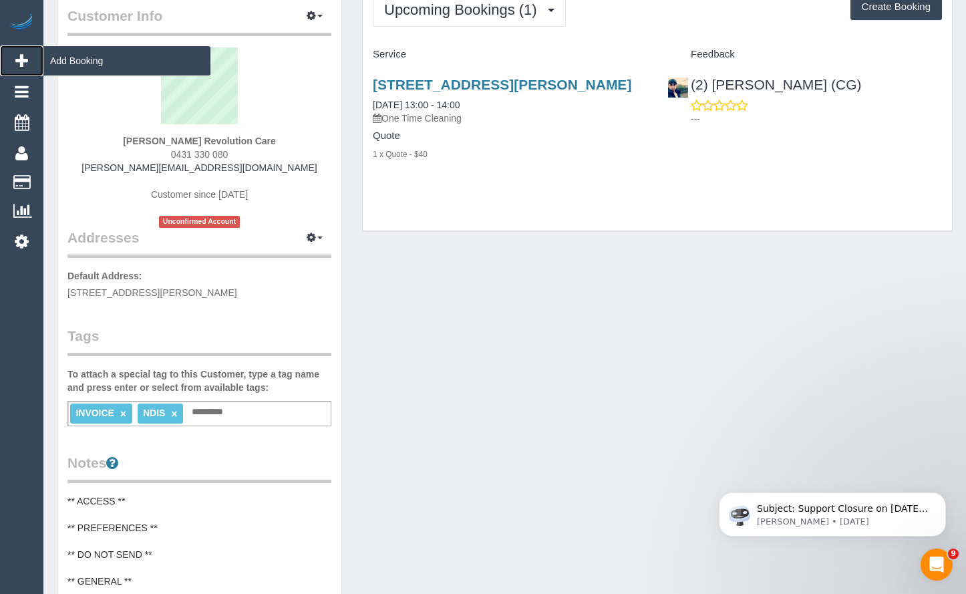
click at [27, 62] on icon at bounding box center [21, 61] width 13 height 16
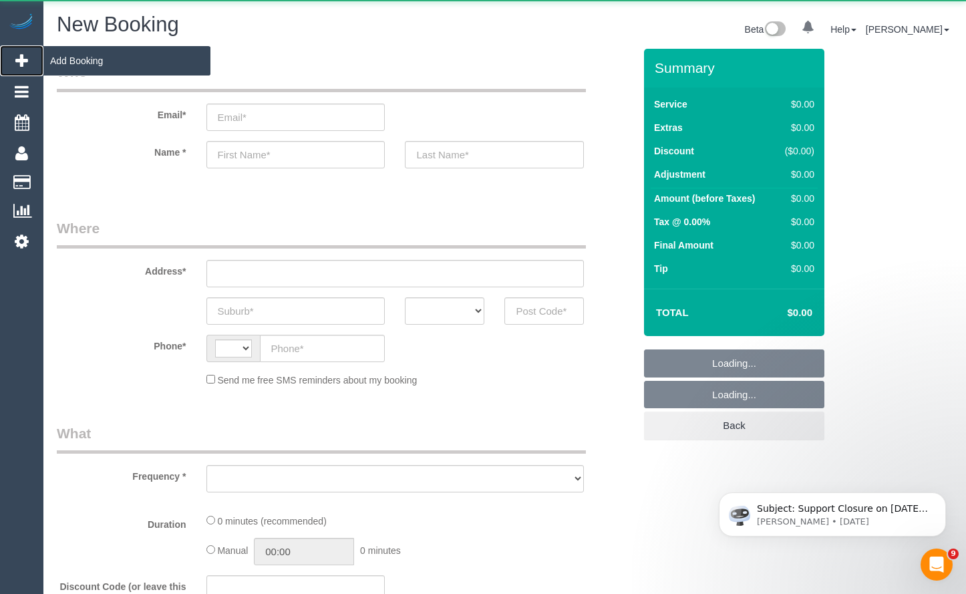
select select "string:AU"
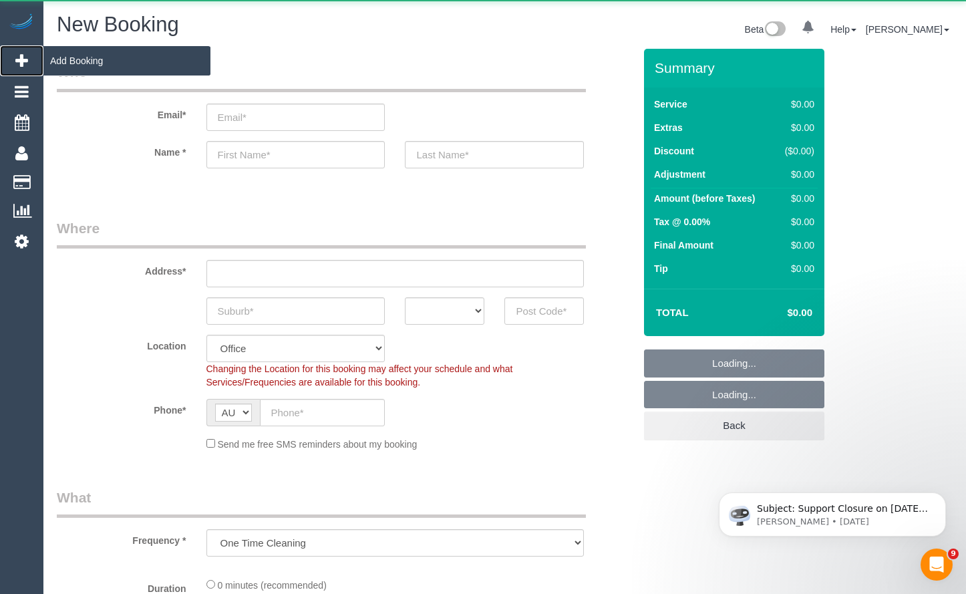
select select "object:1113"
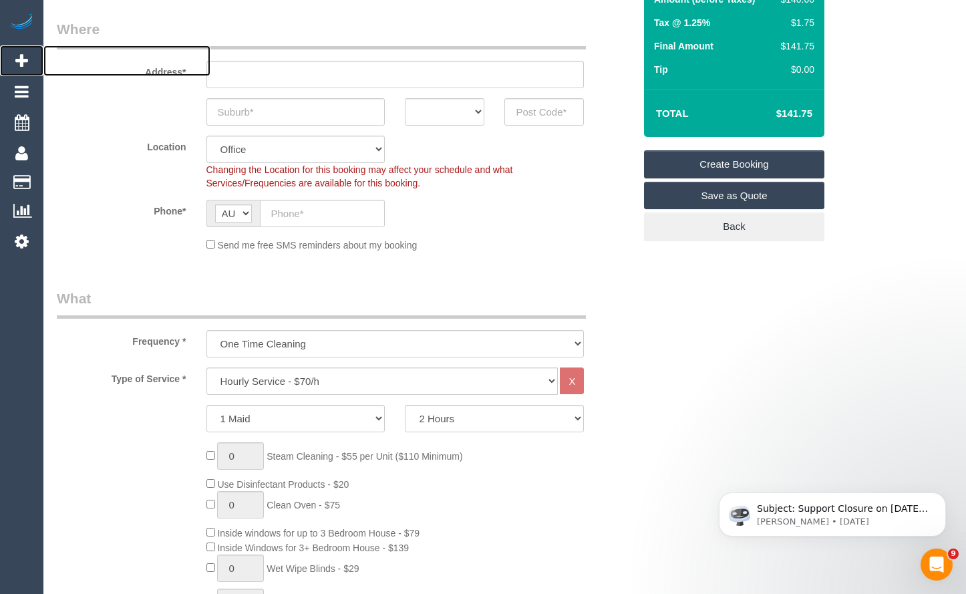
scroll to position [267, 0]
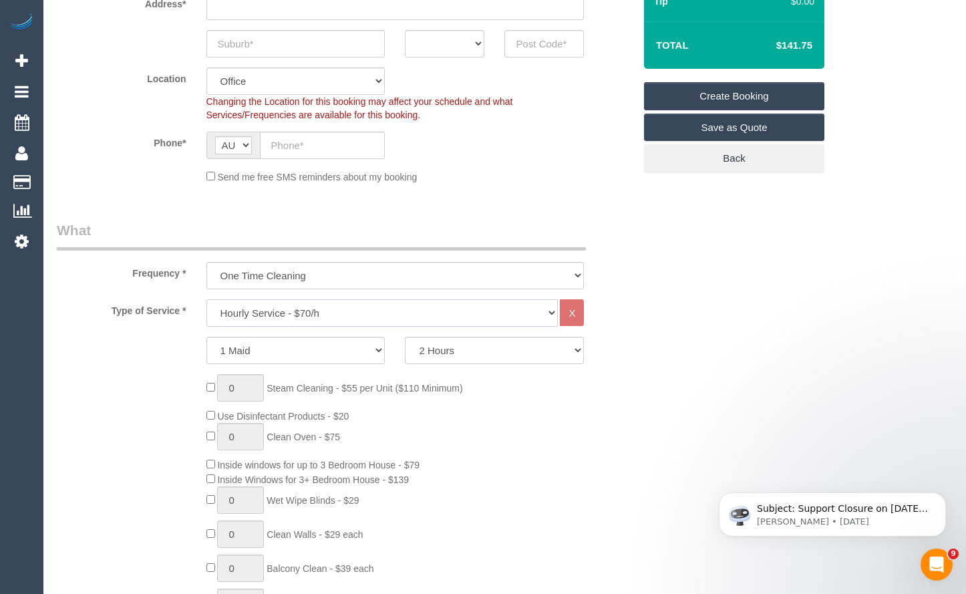
click at [392, 326] on select "Hourly Service - $70/h Hourly Service - $65/h Hourly Service - $60/h Hourly Ser…" at bounding box center [383, 312] width 352 height 27
select select "212"
click at [207, 299] on select "Hourly Service - $70/h Hourly Service - $65/h Hourly Service - $60/h Hourly Ser…" at bounding box center [383, 312] width 352 height 27
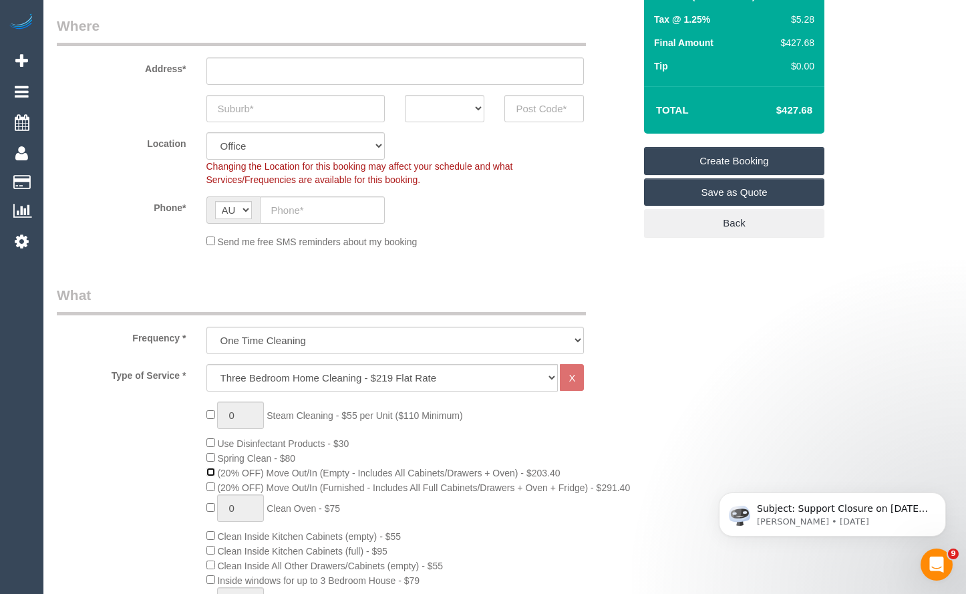
scroll to position [200, 0]
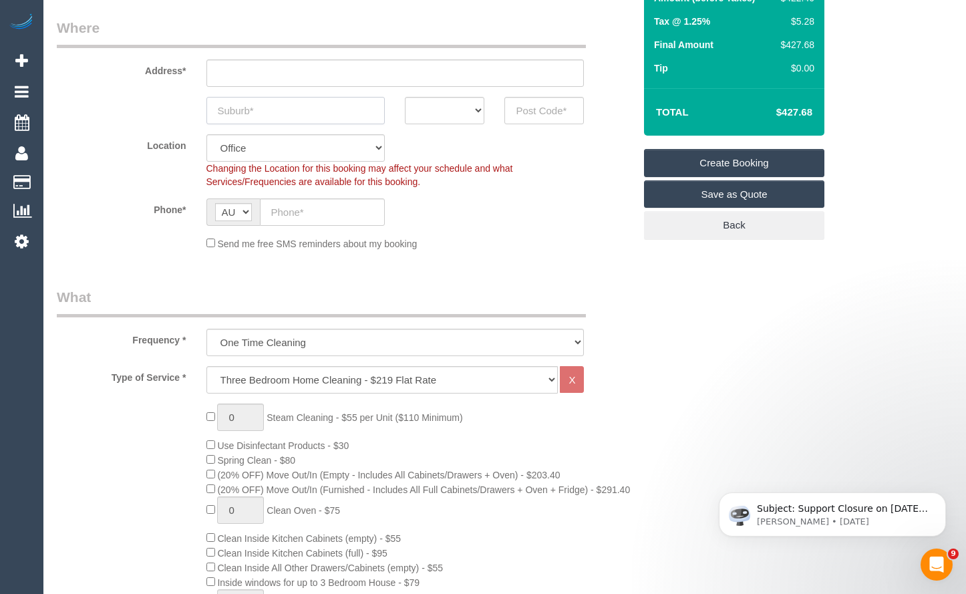
click at [315, 109] on input "text" at bounding box center [296, 110] width 179 height 27
drag, startPoint x: 273, startPoint y: 111, endPoint x: 186, endPoint y: 79, distance: 92.6
click at [181, 103] on div "Essendon ACT [GEOGRAPHIC_DATA] NT [GEOGRAPHIC_DATA] SA TAS [GEOGRAPHIC_DATA] [G…" at bounding box center [345, 110] width 597 height 27
type input "Essendon"
click at [442, 103] on select "ACT [GEOGRAPHIC_DATA] NT [GEOGRAPHIC_DATA] SA TAS [GEOGRAPHIC_DATA] [GEOGRAPHIC…" at bounding box center [445, 110] width 80 height 27
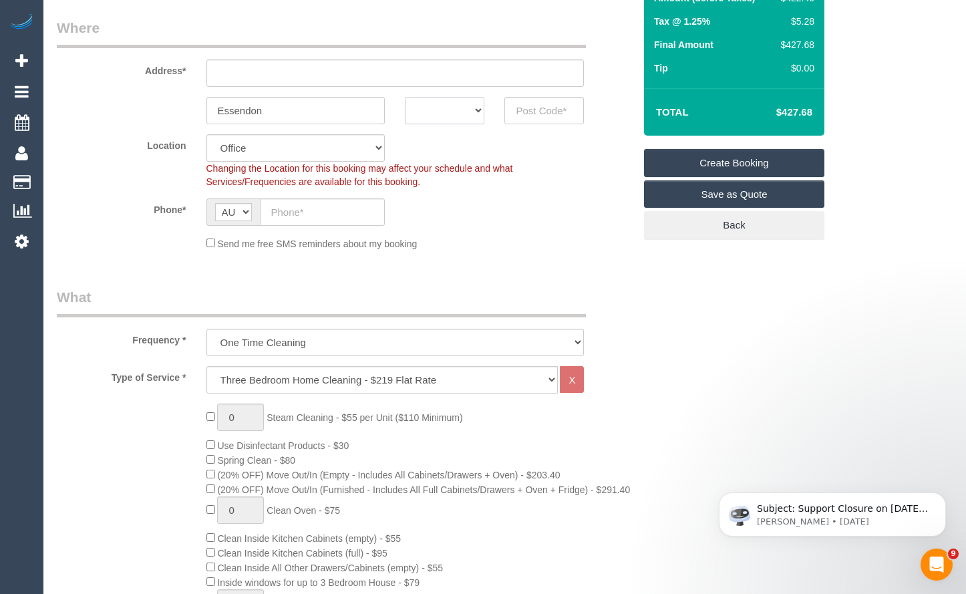
select select "VIC"
click at [405, 97] on select "ACT [GEOGRAPHIC_DATA] NT [GEOGRAPHIC_DATA] SA TAS [GEOGRAPHIC_DATA] [GEOGRAPHIC…" at bounding box center [445, 110] width 80 height 27
drag, startPoint x: 365, startPoint y: 74, endPoint x: 425, endPoint y: 86, distance: 61.2
click at [365, 74] on input "text" at bounding box center [396, 72] width 378 height 27
type input "1"
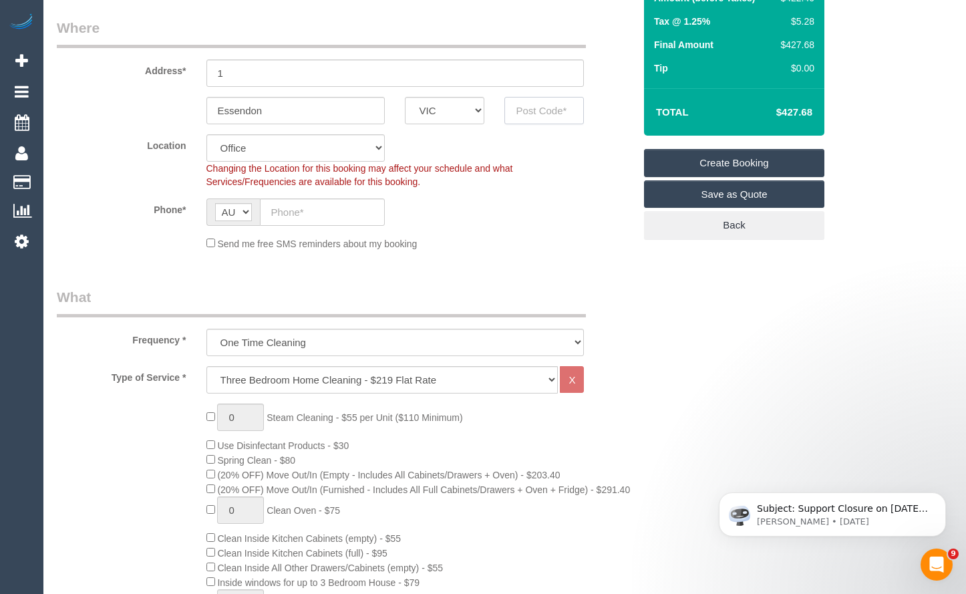
click at [545, 115] on input "text" at bounding box center [545, 110] width 80 height 27
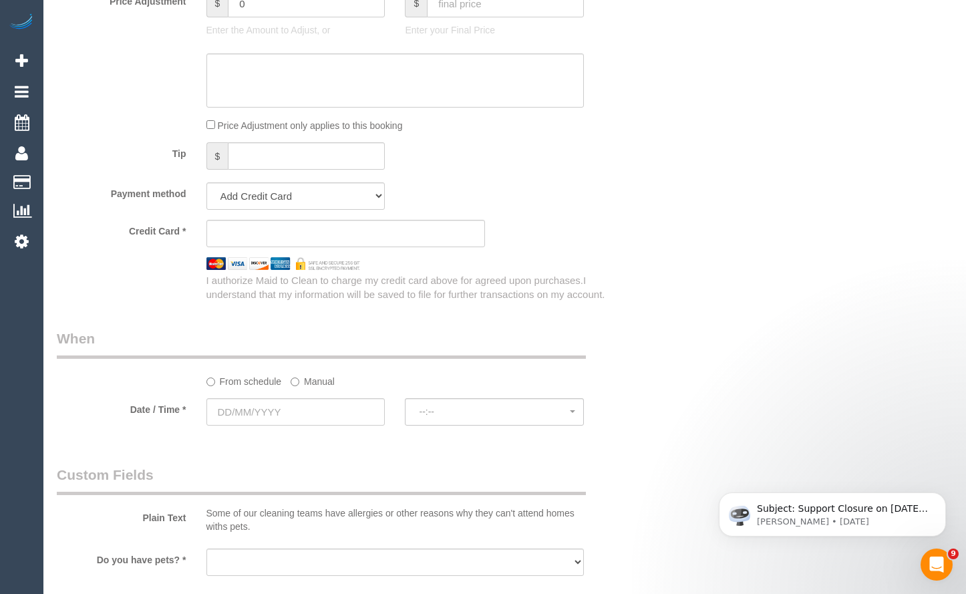
scroll to position [1270, 0]
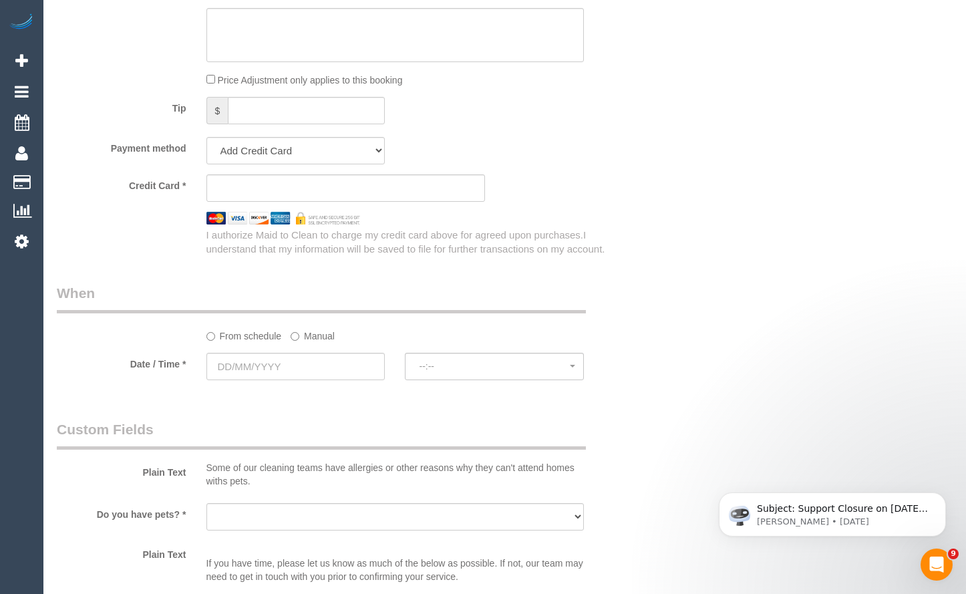
type input "3040"
click at [349, 377] on input "text" at bounding box center [296, 366] width 179 height 27
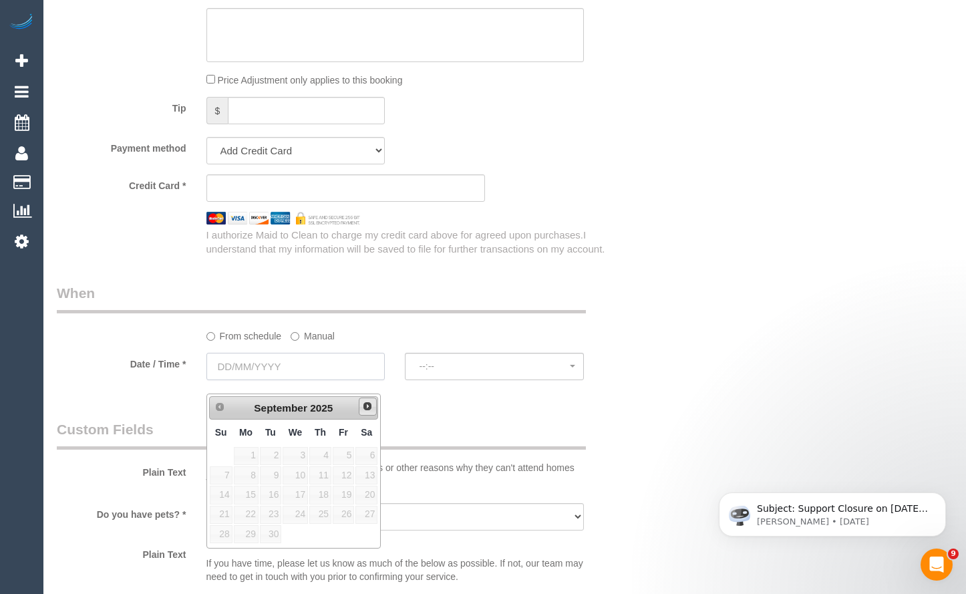
select select "59"
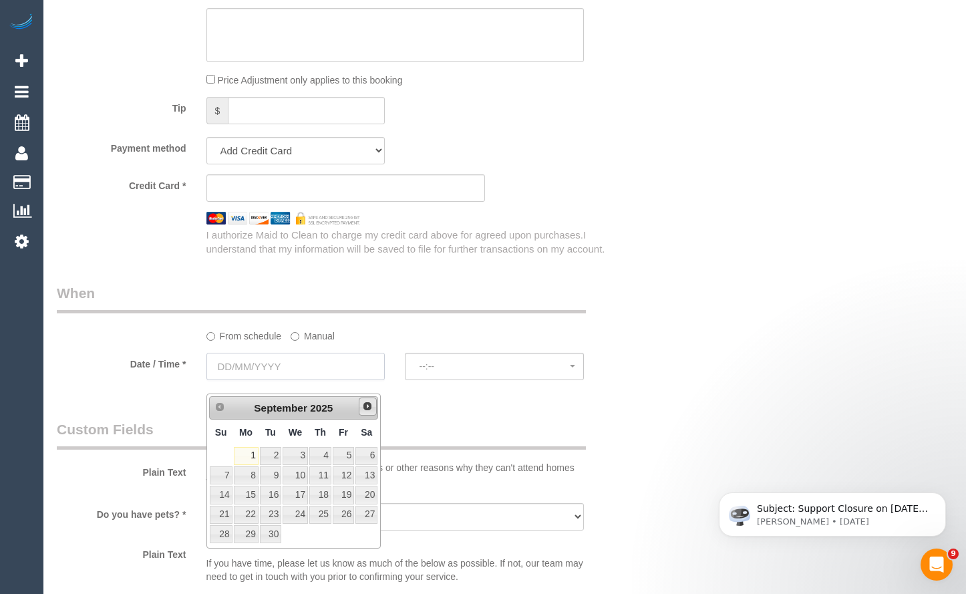
select select "object:2758"
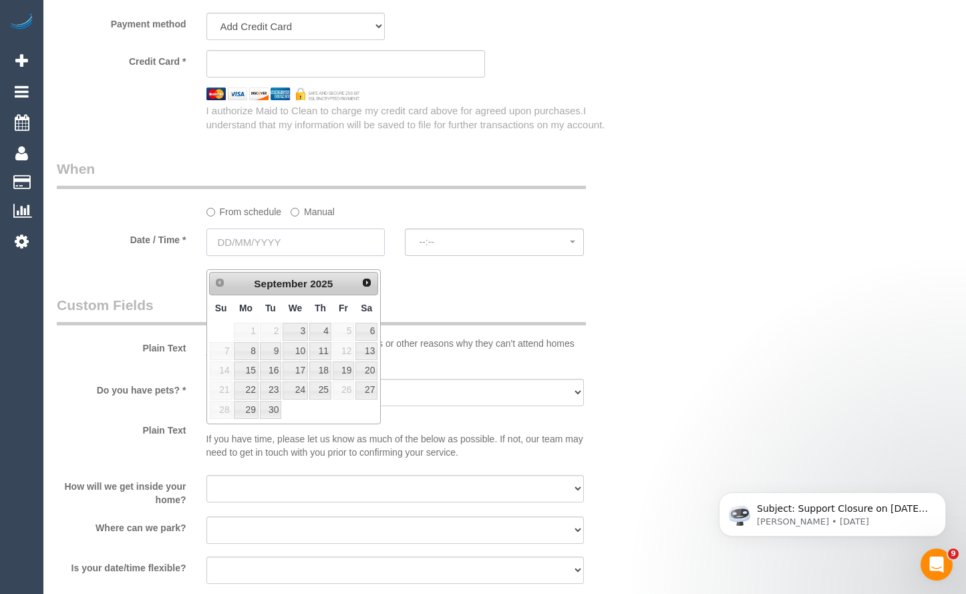
scroll to position [1403, 0]
